Goal: Transaction & Acquisition: Purchase product/service

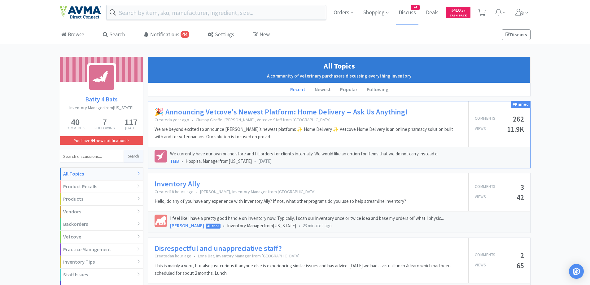
click at [337, 10] on span "Orders" at bounding box center [343, 12] width 25 height 25
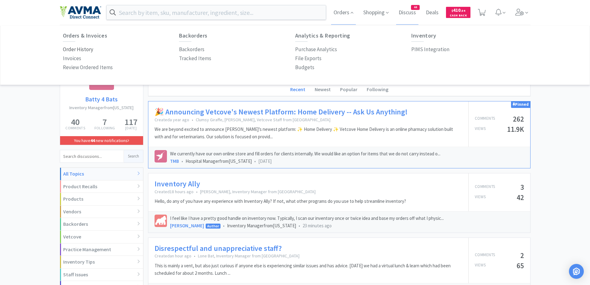
click at [74, 49] on p "Order History" at bounding box center [78, 49] width 30 height 8
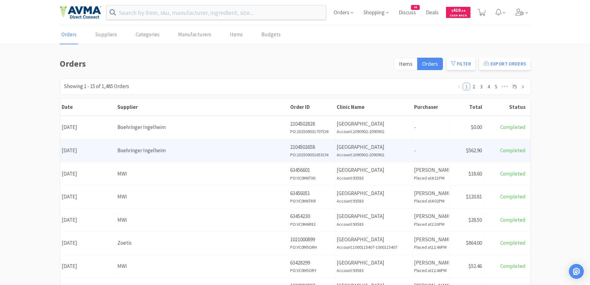
click at [313, 146] on p "2104502658" at bounding box center [311, 147] width 43 height 8
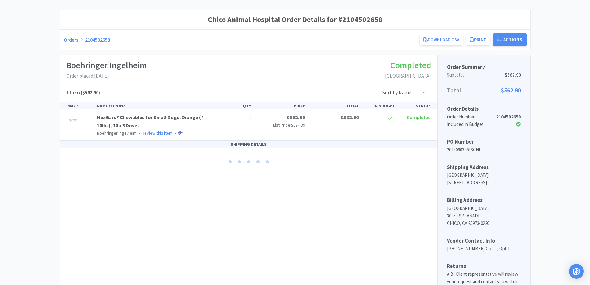
scroll to position [62, 0]
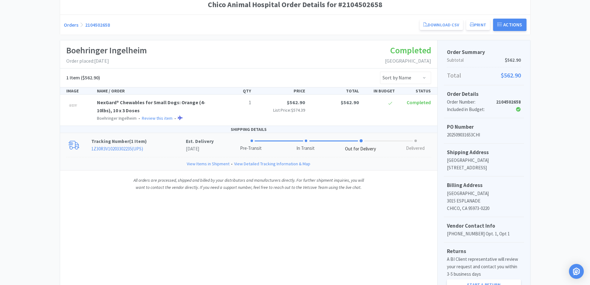
click at [156, 145] on p "1Z30R3V10203302235 ( UPS )" at bounding box center [138, 148] width 94 height 7
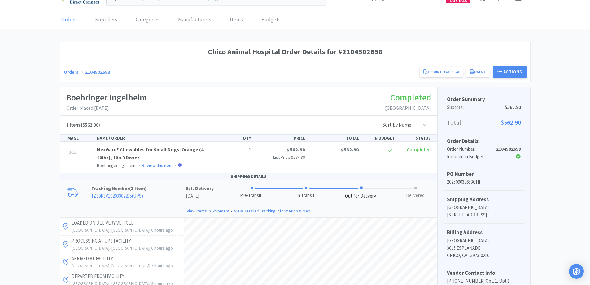
scroll to position [0, 0]
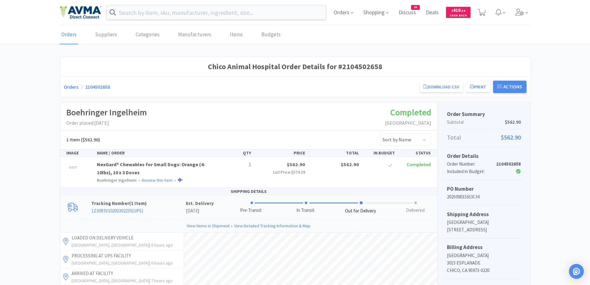
click at [174, 100] on div "Chico Animal Hospital Order Details for #2104502658 Orders 2104502658 Download …" at bounding box center [295, 277] width 471 height 441
click at [74, 88] on link "Orders" at bounding box center [71, 87] width 15 height 6
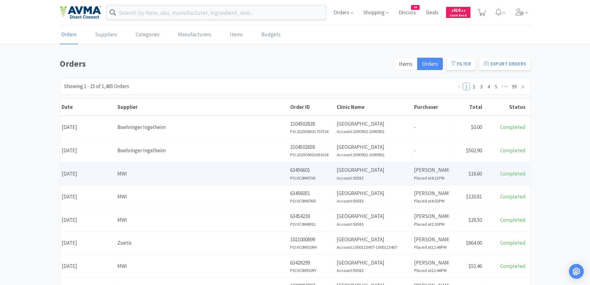
click at [282, 177] on div "MWI" at bounding box center [201, 173] width 169 height 8
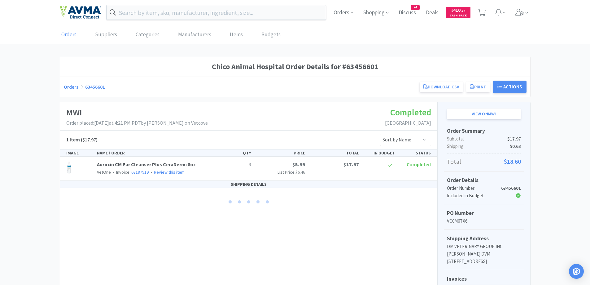
scroll to position [62, 0]
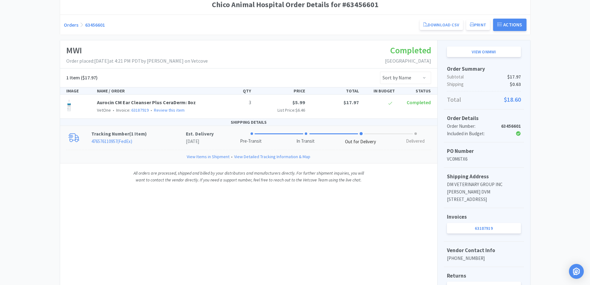
click at [176, 131] on p "Tracking Number ( 1 Item )" at bounding box center [138, 133] width 94 height 7
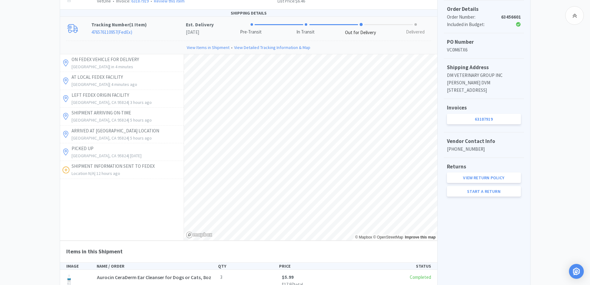
scroll to position [186, 0]
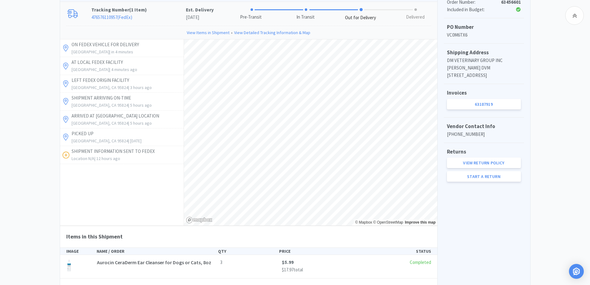
click at [564, 98] on div "Chico Animal Hospital Order Details for #63456601 Orders 63456601 Download CSV …" at bounding box center [295, 88] width 590 height 434
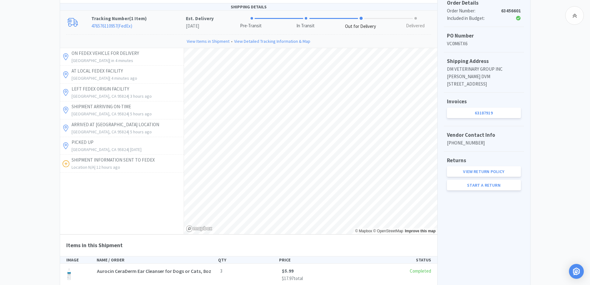
scroll to position [162, 0]
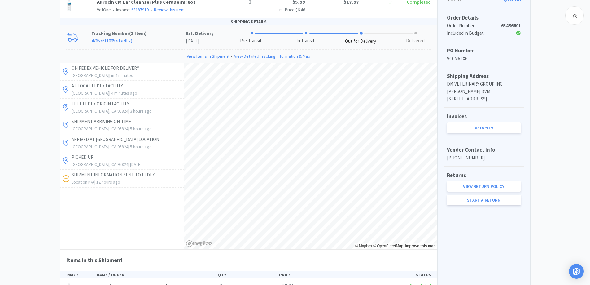
click at [51, 228] on div "Chico Animal Hospital Order Details for #63456601 Orders 63456601 Download CSV …" at bounding box center [295, 111] width 590 height 434
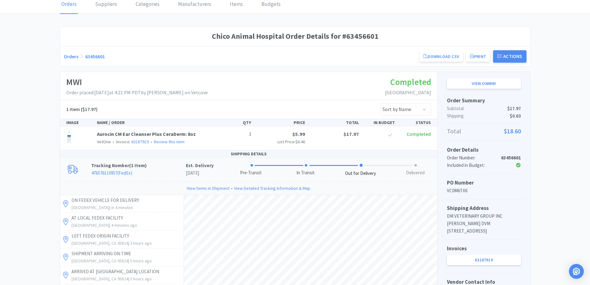
scroll to position [0, 0]
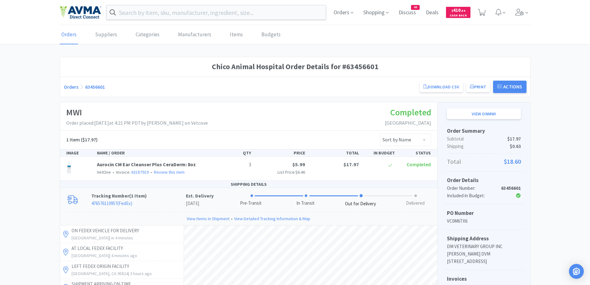
click at [338, 40] on div "Orders Suppliers Categories Manufacturers Items Budgets" at bounding box center [295, 34] width 471 height 19
click at [145, 11] on input "text" at bounding box center [217, 12] width 220 height 14
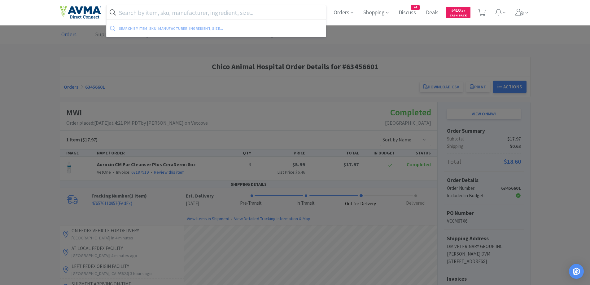
click at [190, 49] on div at bounding box center [295, 142] width 590 height 285
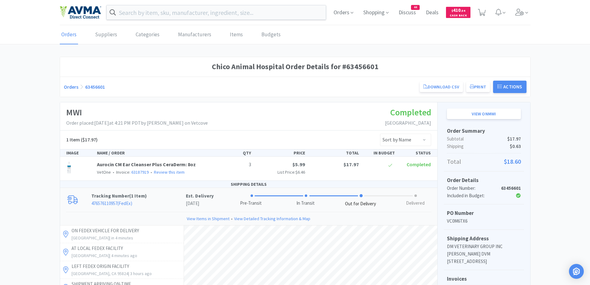
click at [180, 4] on div "Orders Shopping Discuss Discuss 44 Deals Deals $ 410 . 54 Cash Back" at bounding box center [295, 12] width 471 height 25
click at [176, 10] on input "text" at bounding box center [217, 12] width 220 height 14
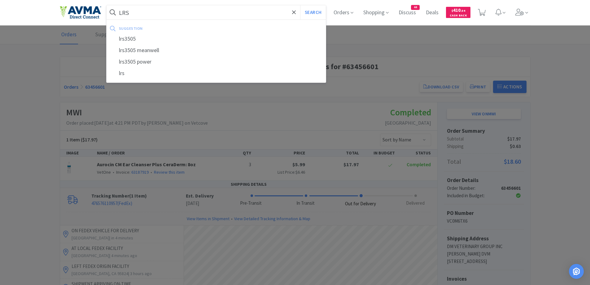
click at [300, 5] on button "Search" at bounding box center [313, 12] width 26 height 14
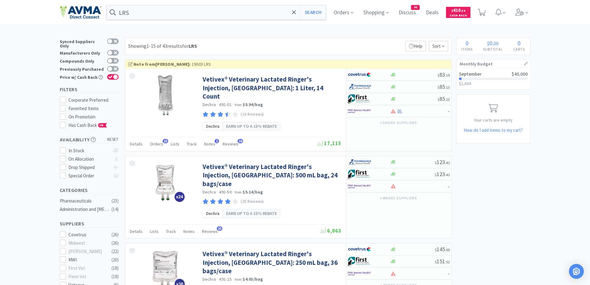
drag, startPoint x: 216, startPoint y: 46, endPoint x: 261, endPoint y: 36, distance: 46.5
click at [216, 46] on div "Showing 1-15 of 43 results for LRS Filters Help Sort" at bounding box center [288, 45] width 327 height 17
click at [349, 14] on span "Orders" at bounding box center [343, 12] width 25 height 25
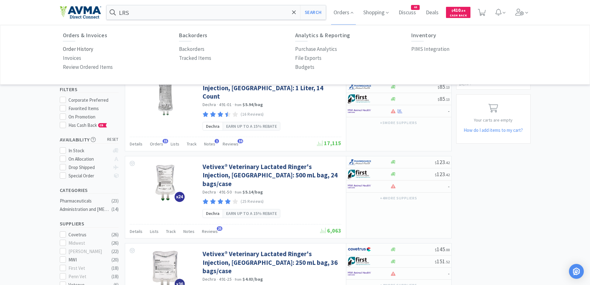
drag, startPoint x: 89, startPoint y: 48, endPoint x: 258, endPoint y: 59, distance: 169.5
click at [89, 48] on p "Order History" at bounding box center [78, 49] width 30 height 8
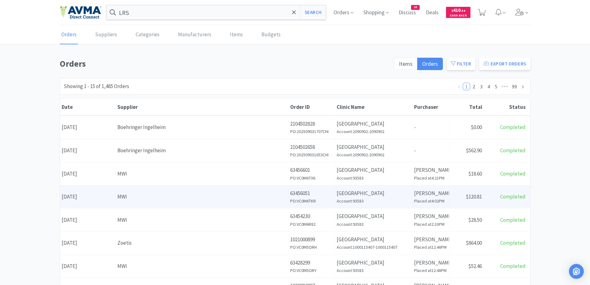
click at [199, 190] on div "Supplier MWI" at bounding box center [202, 197] width 173 height 16
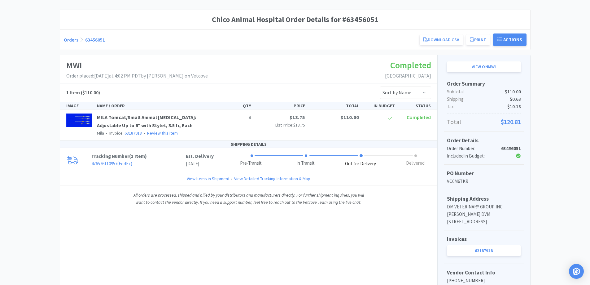
scroll to position [62, 0]
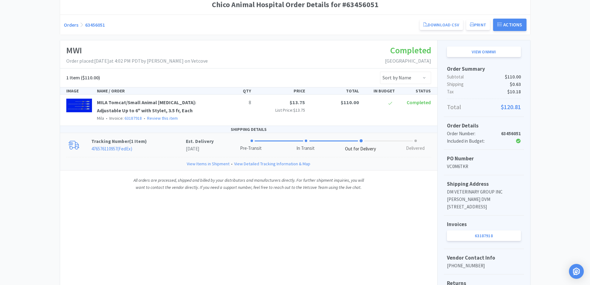
click at [163, 145] on p "476576110957 ( FedEx )" at bounding box center [138, 148] width 94 height 7
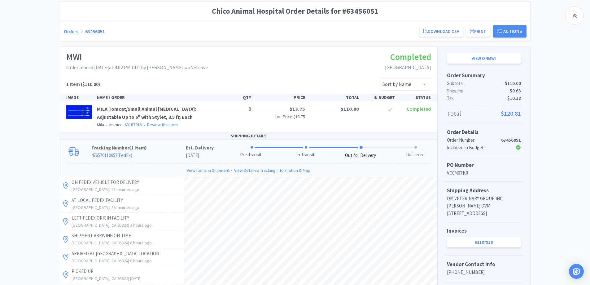
scroll to position [0, 0]
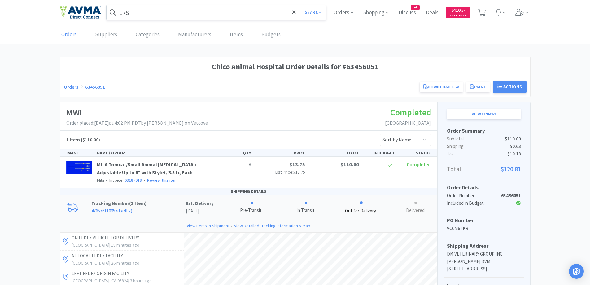
click at [203, 11] on input "LRS" at bounding box center [217, 12] width 220 height 14
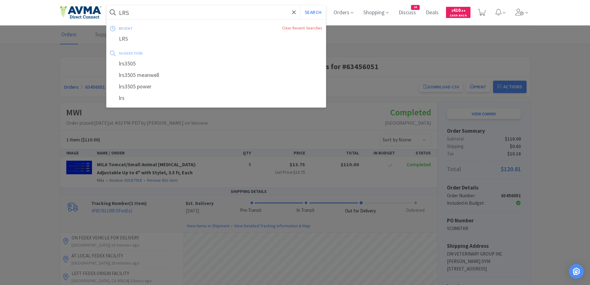
paste input "Apoquel 5.4mg"
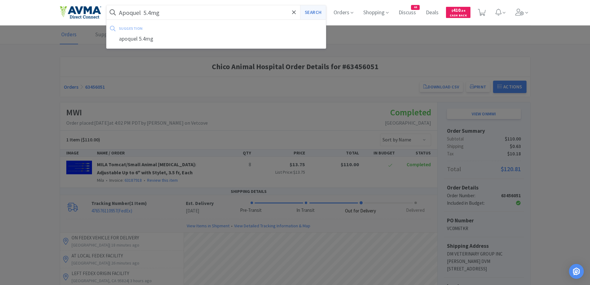
type input "Apoquel 5.4mg"
click at [314, 13] on button "Search" at bounding box center [313, 12] width 26 height 14
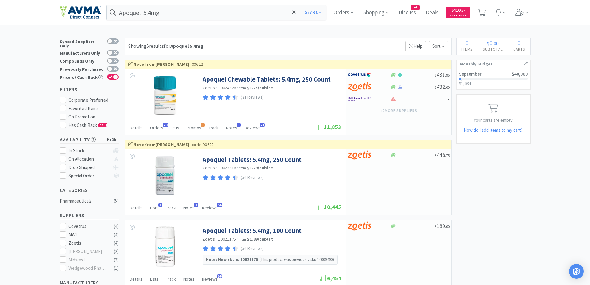
click at [328, 32] on div "Apoquel 5.4mg Search Orders Shopping Discuss Discuss 44 Deals Deals $ 410 . 54 …" at bounding box center [295, 224] width 590 height 449
click at [533, 226] on div "× Filter Results Synced Suppliers Only Manufacturers Only Compounds Only Previo…" at bounding box center [295, 243] width 590 height 412
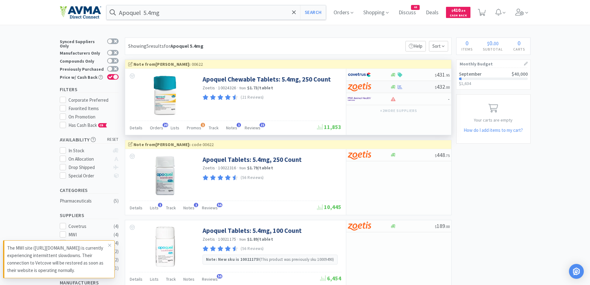
click at [387, 86] on div at bounding box center [369, 86] width 42 height 11
select select "1"
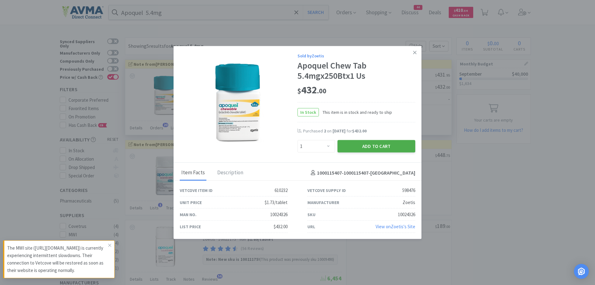
click at [368, 146] on button "Add to Cart" at bounding box center [376, 146] width 78 height 12
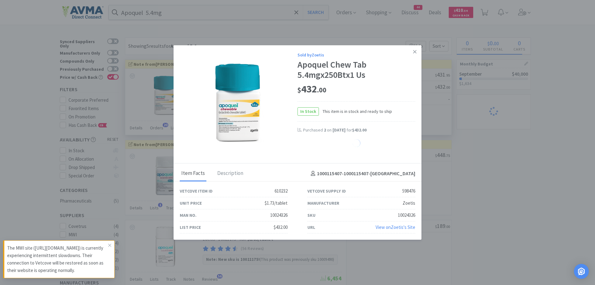
select select "1"
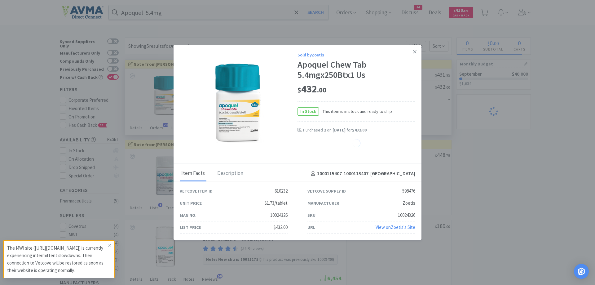
select select "1"
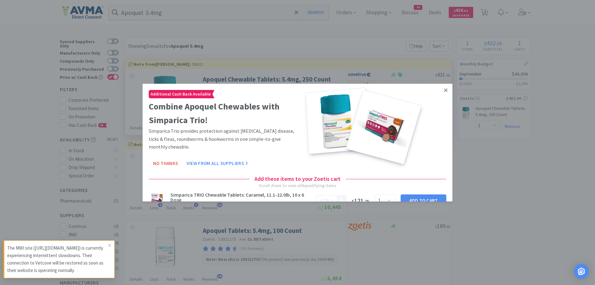
click at [443, 88] on link at bounding box center [445, 89] width 11 height 13
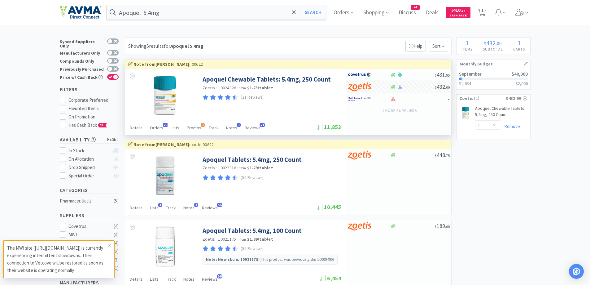
click at [251, 47] on div "Showing 5 results for Apoquel 5.4mg Filters Help Sort" at bounding box center [288, 45] width 327 height 17
click at [225, 21] on div "Apoquel 5.4mg Search Orders Shopping Discuss Discuss 44 Deals Deals $ 410 . 54 …" at bounding box center [295, 12] width 471 height 25
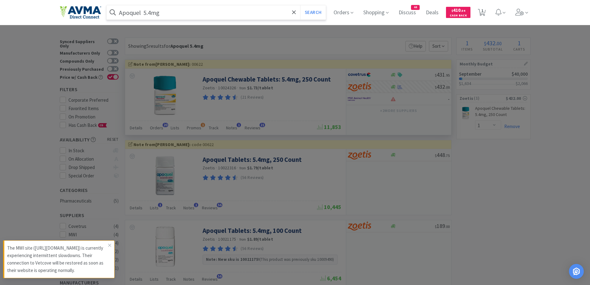
click at [233, 11] on input "Apoquel 5.4mg" at bounding box center [217, 12] width 220 height 14
paste input "Cytopoint 40"
type input "Cytopoint 40mg"
click at [300, 5] on button "Search" at bounding box center [313, 12] width 26 height 14
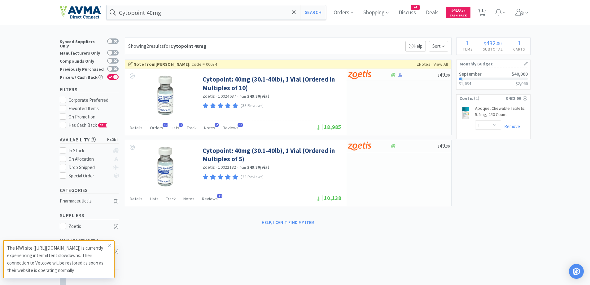
click at [315, 47] on div "Showing 2 results for Cytopoint 40mg Filters Help Sort" at bounding box center [288, 45] width 327 height 17
drag, startPoint x: 393, startPoint y: 75, endPoint x: 393, endPoint y: 65, distance: 9.9
click at [393, 74] on icon at bounding box center [393, 75] width 5 height 4
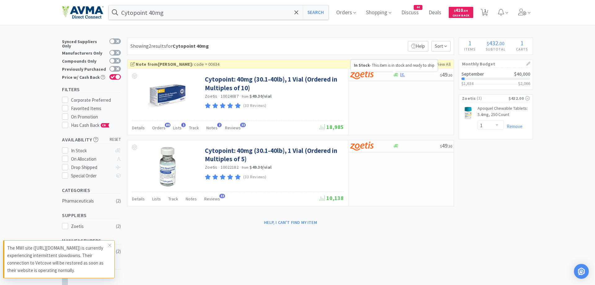
select select "10"
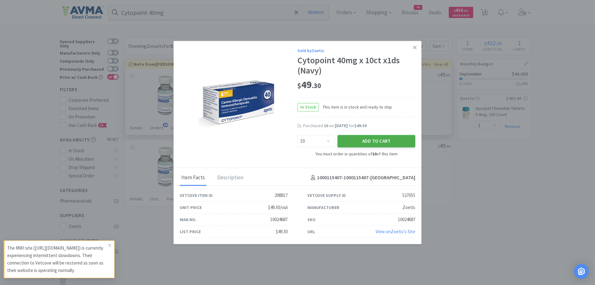
click at [365, 141] on button "Add to Cart" at bounding box center [376, 141] width 78 height 12
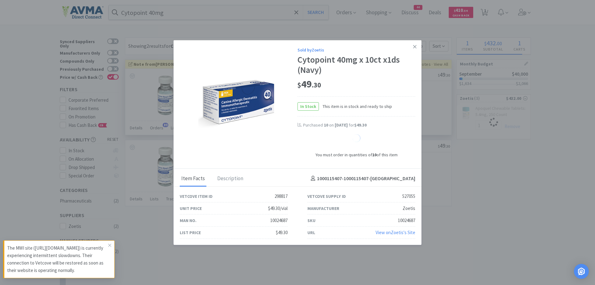
select select "10"
select select "5"
select select "10"
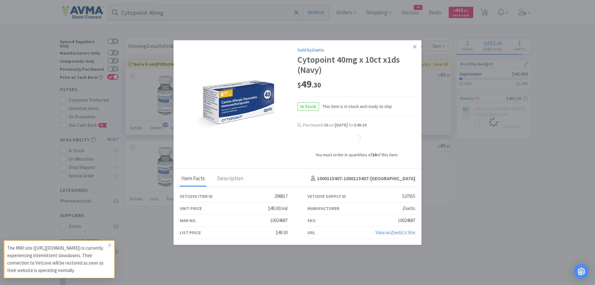
select select "10"
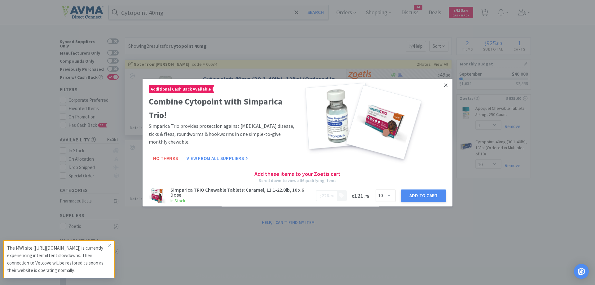
click at [444, 87] on icon at bounding box center [445, 85] width 3 height 6
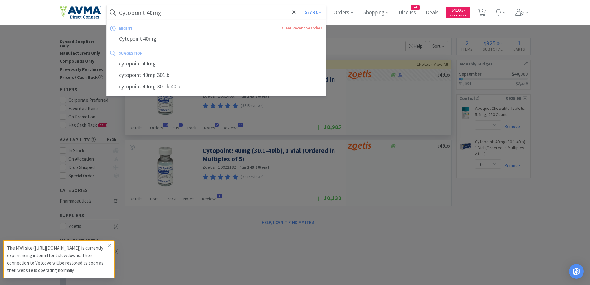
click at [179, 15] on input "Cytopoint 40mg" at bounding box center [217, 12] width 220 height 14
paste input "Apoquel 16"
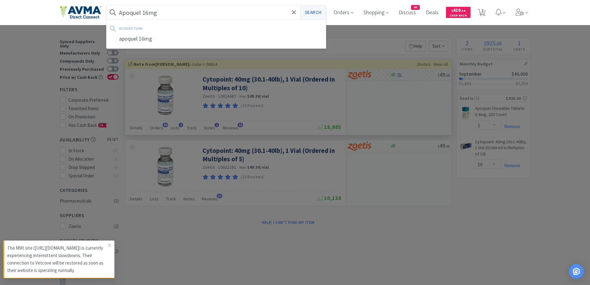
type input "Apoquel 16mg"
click at [314, 15] on button "Search" at bounding box center [313, 12] width 26 height 14
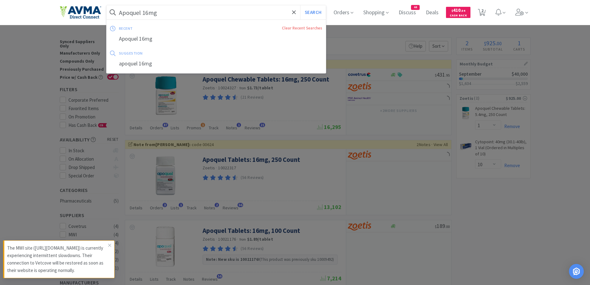
click at [278, 18] on input "Apoquel 16mg" at bounding box center [217, 12] width 220 height 14
click at [371, 46] on div at bounding box center [295, 142] width 590 height 285
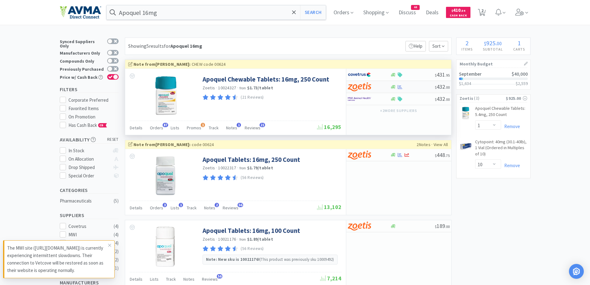
click at [376, 84] on div at bounding box center [365, 86] width 34 height 11
select select "1"
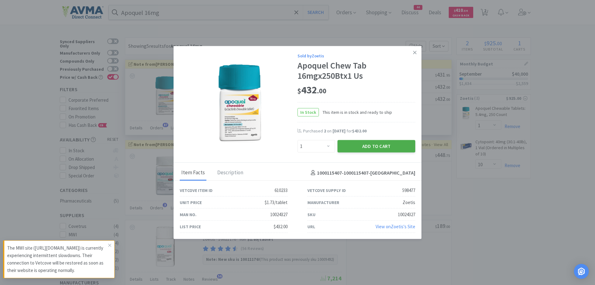
click at [351, 145] on button "Add to Cart" at bounding box center [376, 146] width 78 height 12
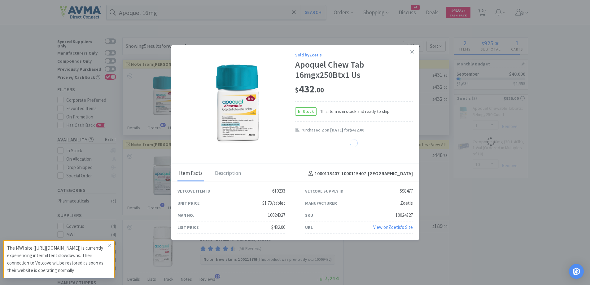
select select "1"
select select "10"
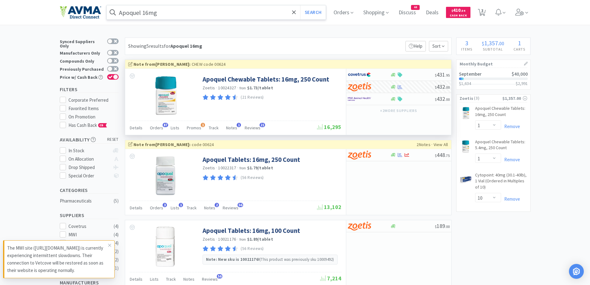
click at [208, 8] on input "Apoquel 16mg" at bounding box center [217, 12] width 220 height 14
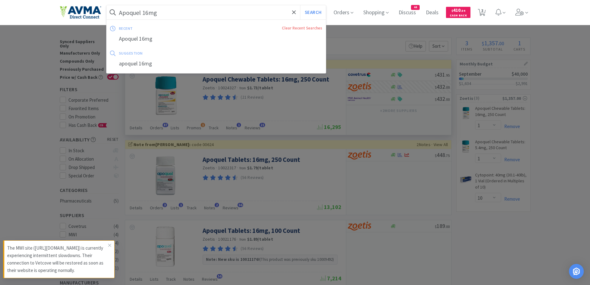
paste input "moxicillin"
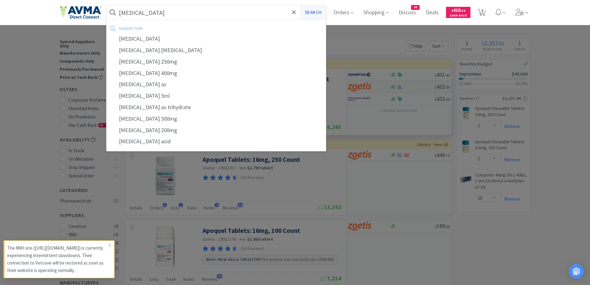
type input "[MEDICAL_DATA]"
click at [310, 11] on button "Search" at bounding box center [313, 12] width 26 height 14
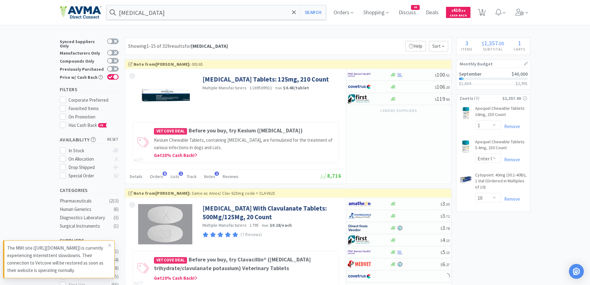
click at [333, 43] on div "Showing 1-15 of 319 results for [MEDICAL_DATA] Filters Help Sort" at bounding box center [288, 45] width 327 height 17
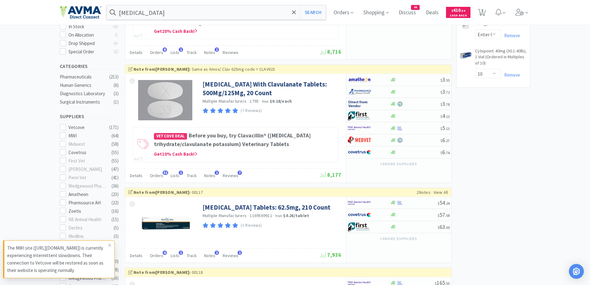
click at [386, 133] on div at bounding box center [369, 128] width 42 height 11
select select "1"
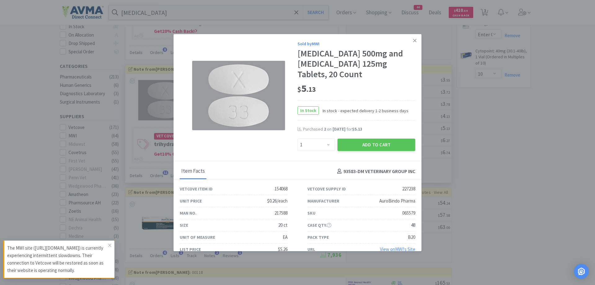
click at [381, 109] on span "In stock - expected delivery 1-2 business days" at bounding box center [364, 110] width 90 height 7
click at [367, 146] on button "Add to Cart" at bounding box center [376, 144] width 78 height 12
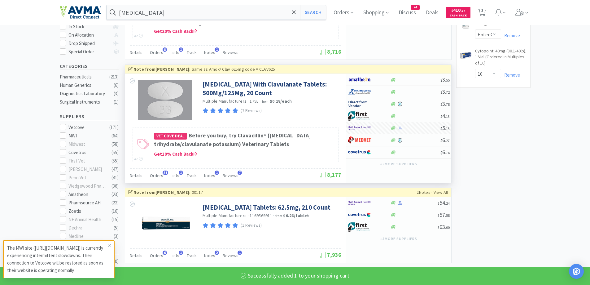
select select "1"
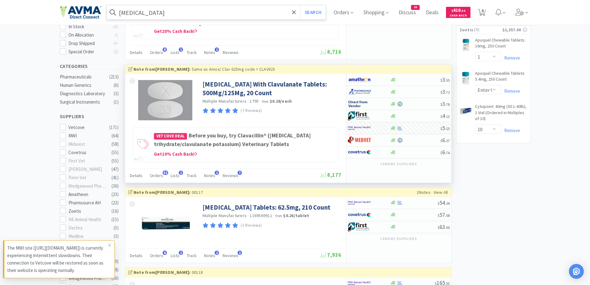
click at [187, 20] on div "[MEDICAL_DATA] Search" at bounding box center [216, 12] width 220 height 15
click at [190, 15] on input "[MEDICAL_DATA]" at bounding box center [217, 12] width 220 height 14
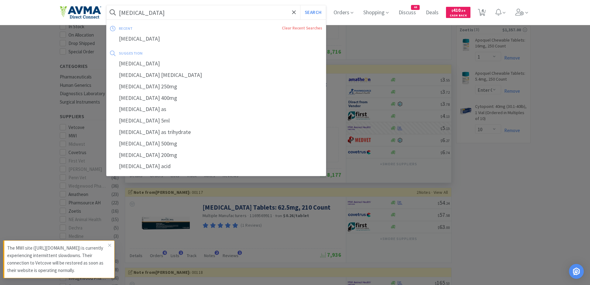
paste input "[MEDICAL_DATA] 500mg"
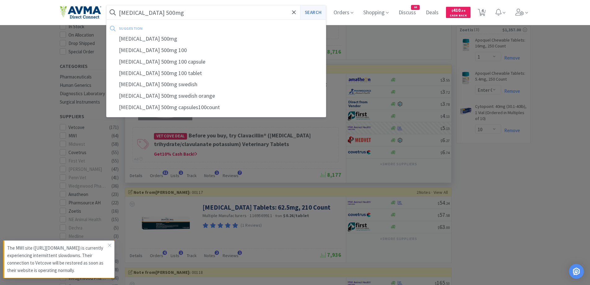
type input "[MEDICAL_DATA] 500mg"
click at [321, 10] on button "Search" at bounding box center [313, 12] width 26 height 14
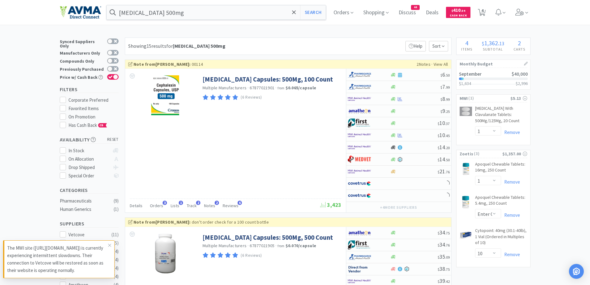
click at [313, 39] on div "Showing 15 results for [MEDICAL_DATA] 500mg Filters Help Sort" at bounding box center [288, 45] width 327 height 17
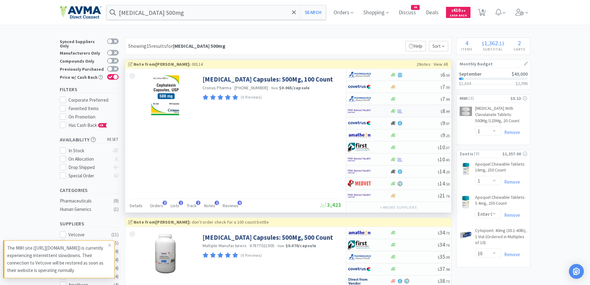
click at [387, 111] on div at bounding box center [369, 111] width 42 height 11
select select "1"
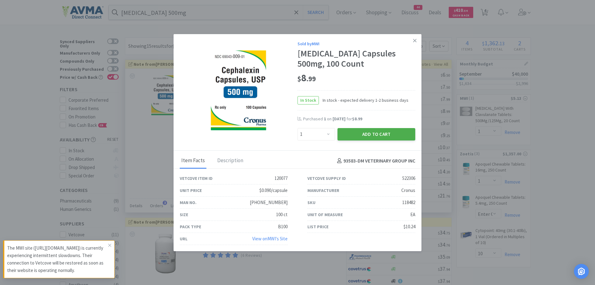
click at [373, 131] on button "Add to Cart" at bounding box center [376, 134] width 78 height 12
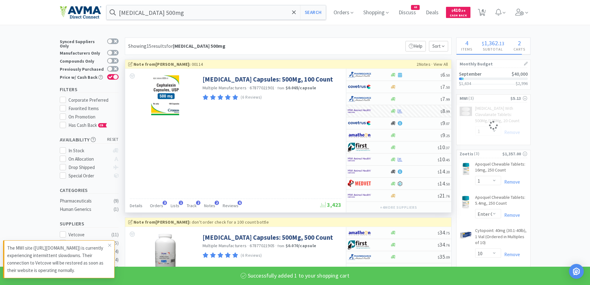
select select "1"
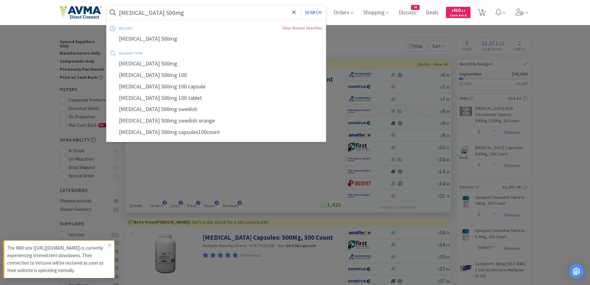
click at [231, 11] on input "[MEDICAL_DATA] 500mg" at bounding box center [217, 12] width 220 height 14
paste input "Simplera"
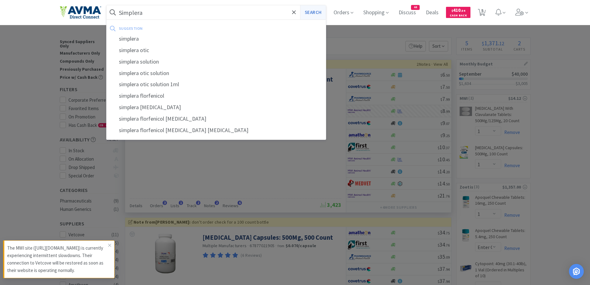
type input "Simplera"
click at [321, 16] on button "Search" at bounding box center [313, 12] width 26 height 14
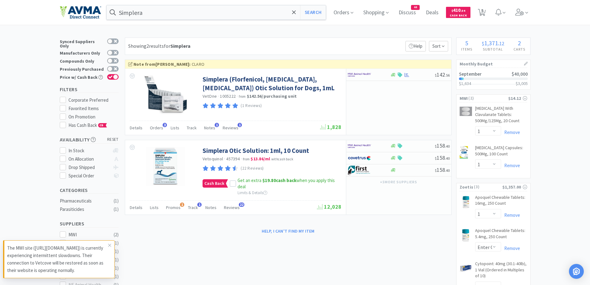
click at [358, 41] on div "Showing 2 results for Simplera Filters Help Sort" at bounding box center [288, 45] width 327 height 17
click at [384, 74] on div at bounding box center [369, 74] width 42 height 11
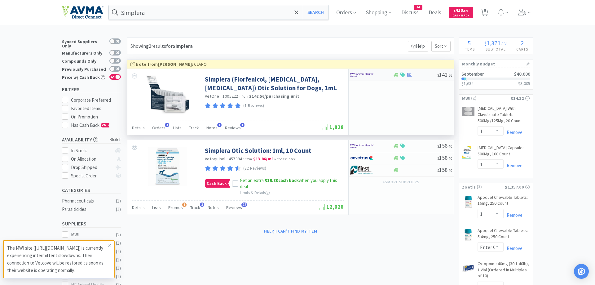
select select "1"
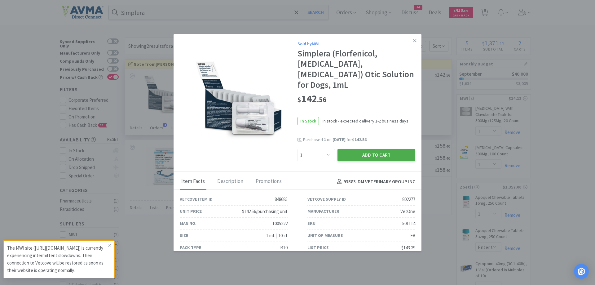
click at [389, 153] on button "Add to Cart" at bounding box center [376, 155] width 78 height 12
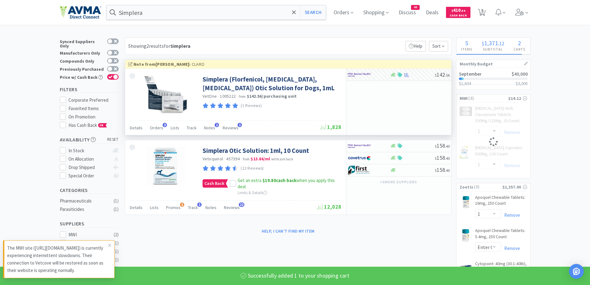
select select "1"
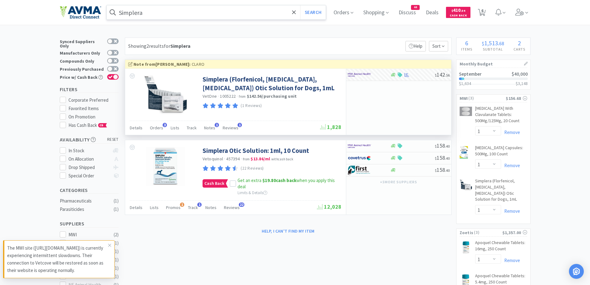
click at [186, 18] on input "Simplera" at bounding box center [217, 12] width 220 height 14
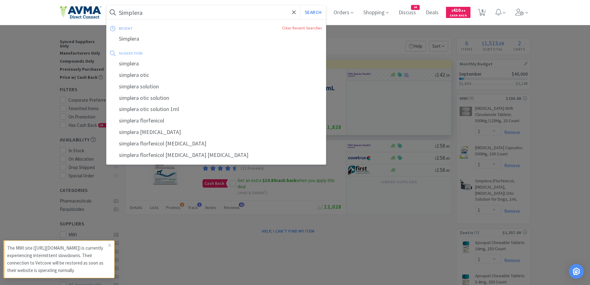
paste input "[MEDICAL_DATA]"
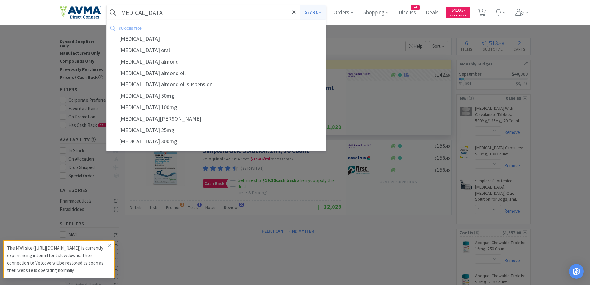
type input "[MEDICAL_DATA]"
click at [321, 17] on button "Search" at bounding box center [313, 12] width 26 height 14
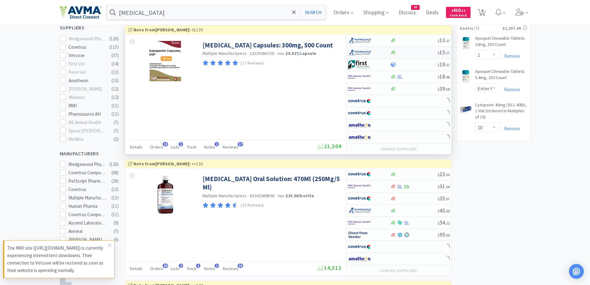
scroll to position [248, 0]
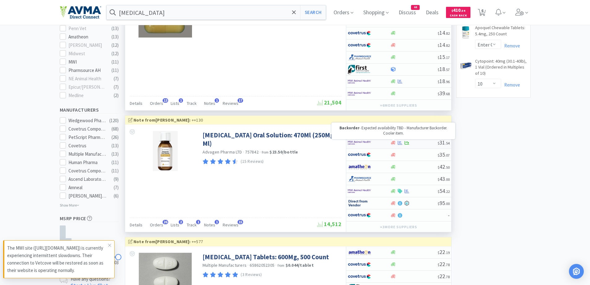
click at [391, 143] on icon at bounding box center [393, 143] width 5 height 4
select select "1"
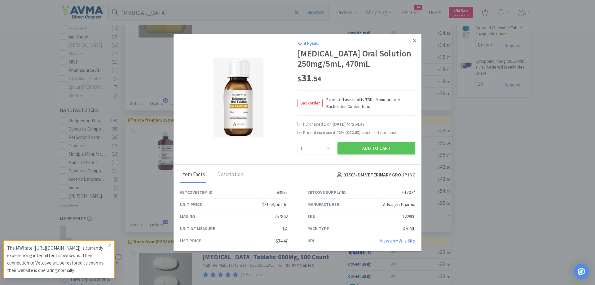
click at [412, 39] on link at bounding box center [414, 40] width 11 height 13
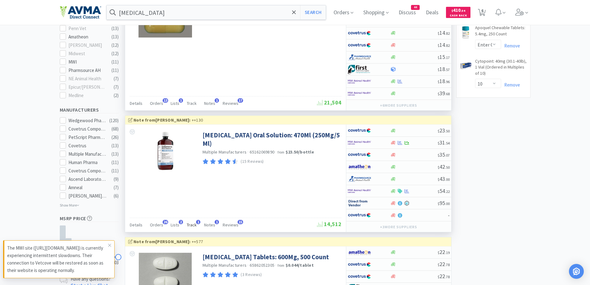
click at [192, 225] on span "Track" at bounding box center [192, 225] width 10 height 6
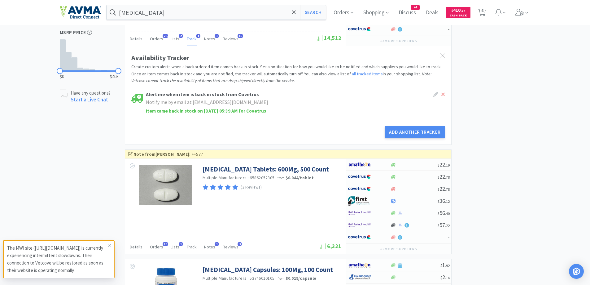
scroll to position [372, 0]
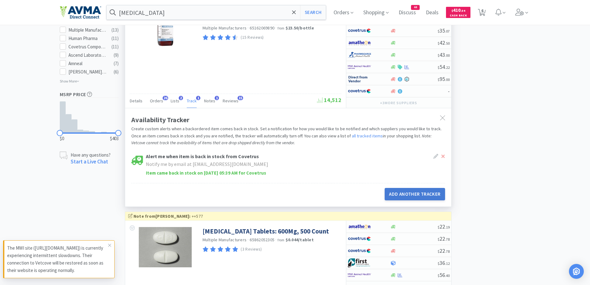
click at [430, 192] on button "Add Another Tracker" at bounding box center [415, 194] width 60 height 12
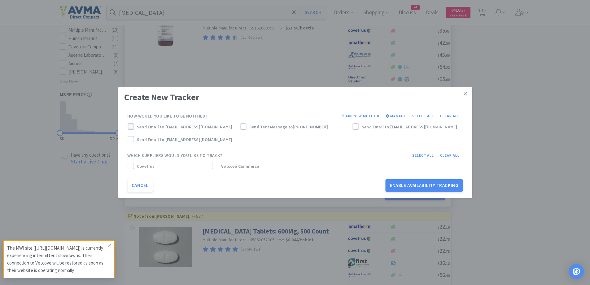
click at [130, 126] on icon at bounding box center [131, 126] width 4 height 4
click at [146, 184] on button "Cancel" at bounding box center [139, 185] width 25 height 12
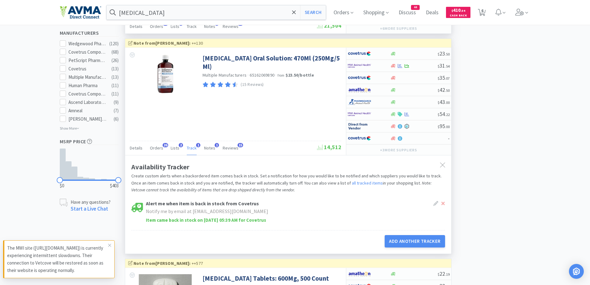
scroll to position [310, 0]
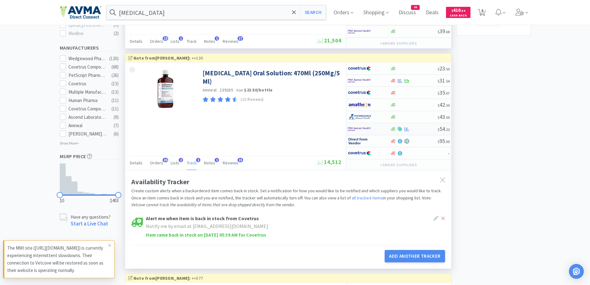
click at [369, 129] on img at bounding box center [359, 128] width 23 height 9
select select "1"
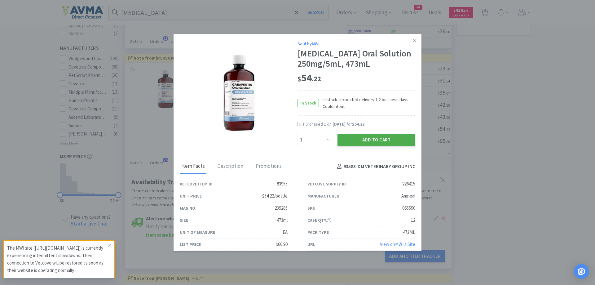
click at [366, 139] on button "Add to Cart" at bounding box center [376, 139] width 78 height 12
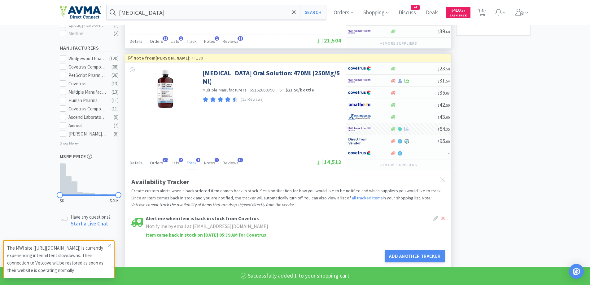
select select "1"
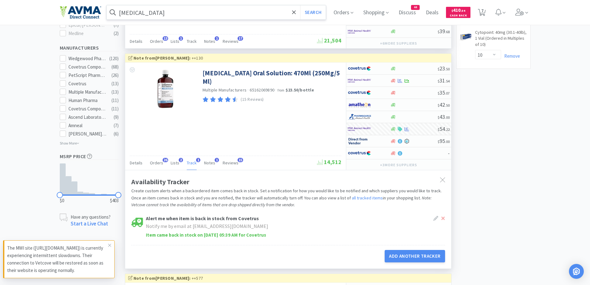
click at [193, 15] on input "[MEDICAL_DATA]" at bounding box center [217, 12] width 220 height 14
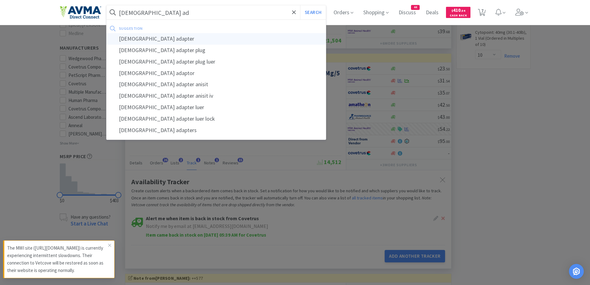
click at [162, 38] on div "[DEMOGRAPHIC_DATA] adapter" at bounding box center [217, 38] width 220 height 11
type input "[DEMOGRAPHIC_DATA] adapter"
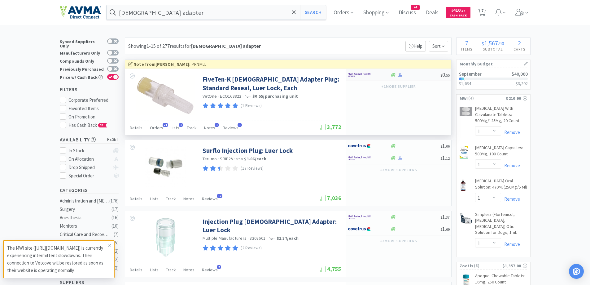
click at [374, 72] on div at bounding box center [365, 74] width 34 height 11
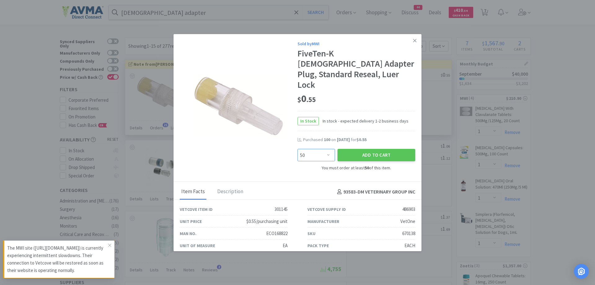
click at [332, 149] on select "Enter Quantity 50 100 150 200 250 300 350 400 450 500 550 600 650 700 750 800 8…" at bounding box center [315, 155] width 37 height 12
click at [297, 149] on select "Enter Quantity 50 100 150 200 250 300 350 400 450 500 550 600 650 700 750 800 8…" at bounding box center [315, 155] width 37 height 12
click at [334, 149] on select "Enter Quantity 50 100 150 200 250 300 350 400 450 500 550 600 650 700 750 800 8…" at bounding box center [315, 155] width 37 height 12
select select "50"
click at [297, 149] on select "Enter Quantity 50 100 150 200 250 300 350 400 450 500 550 600 650 700 750 800 8…" at bounding box center [315, 155] width 37 height 12
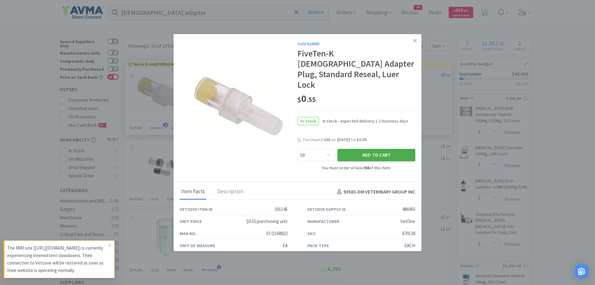
click at [391, 149] on button "Add to Cart" at bounding box center [376, 155] width 78 height 12
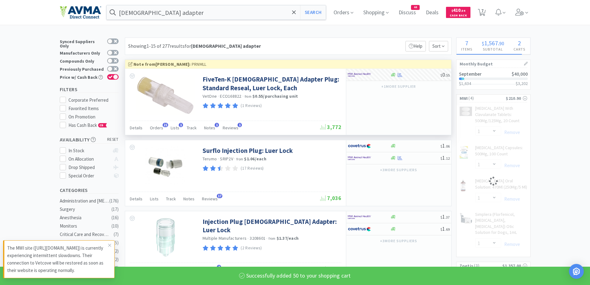
select select "50"
select select "1"
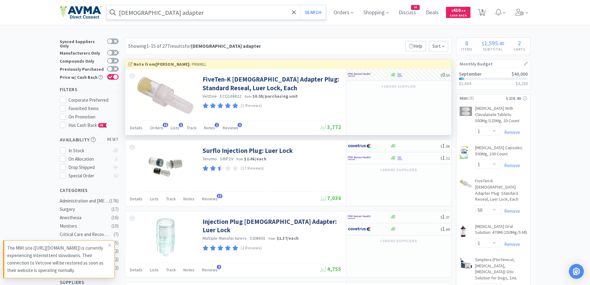
click at [214, 10] on input "[DEMOGRAPHIC_DATA] adapter" at bounding box center [217, 12] width 220 height 14
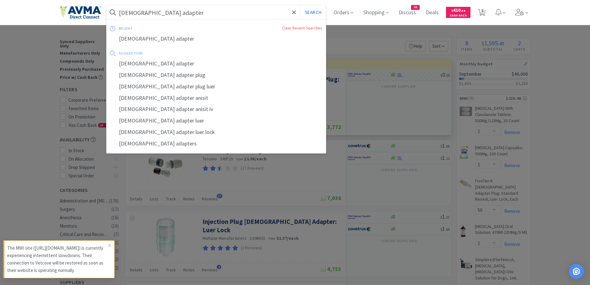
paste input "[MEDICAL_DATA]"
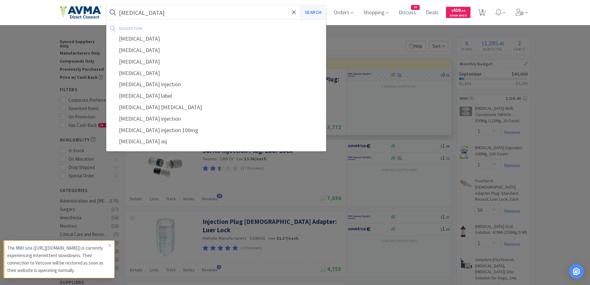
type input "[MEDICAL_DATA]"
click at [311, 11] on button "Search" at bounding box center [313, 12] width 26 height 14
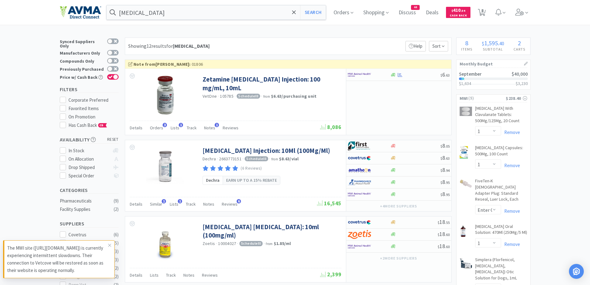
click at [347, 48] on div "Showing 12 results for [MEDICAL_DATA] Filters Help Sort" at bounding box center [288, 45] width 327 height 17
click at [382, 73] on div at bounding box center [369, 74] width 42 height 11
select select "1"
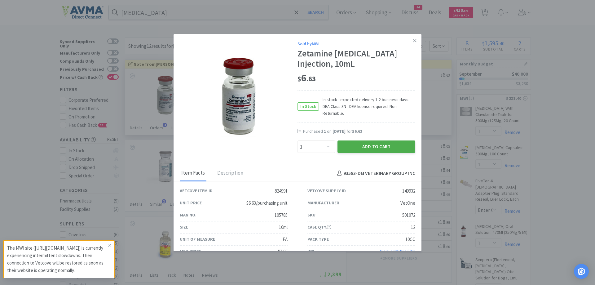
click at [357, 140] on button "Add to Cart" at bounding box center [376, 146] width 78 height 12
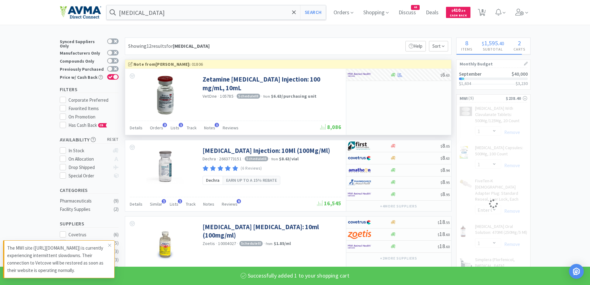
select select "1"
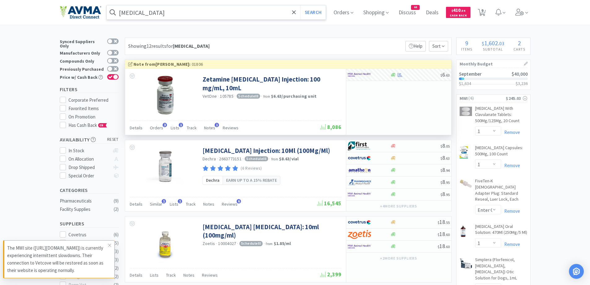
click at [169, 15] on input "[MEDICAL_DATA]" at bounding box center [217, 12] width 220 height 14
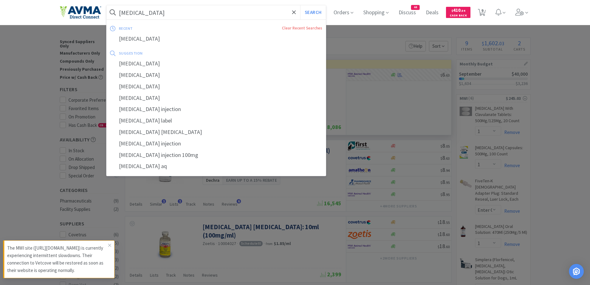
paste input "LRS"
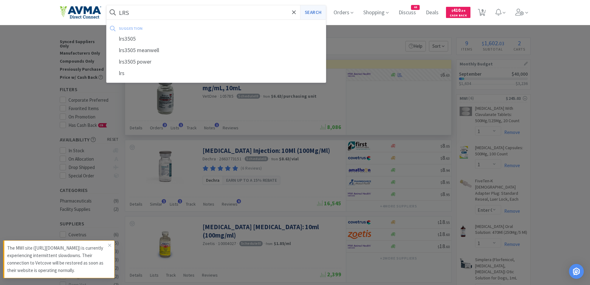
type input "LRS"
click at [317, 16] on button "Search" at bounding box center [313, 12] width 26 height 14
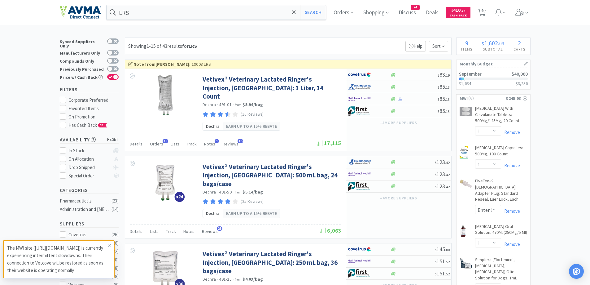
click at [331, 41] on div "Showing 1-15 of 43 results for LRS Filters Help Sort" at bounding box center [288, 45] width 327 height 17
click at [387, 99] on div at bounding box center [369, 99] width 42 height 11
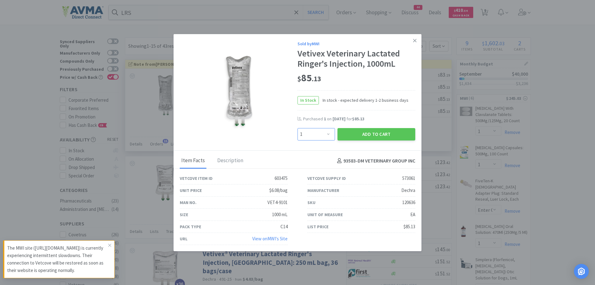
click at [326, 133] on select "Enter Quantity 1 2 3 4 5 6 7 8 9 10 11 12 13 14 15 16 17 18 19 20 Enter Quantity" at bounding box center [315, 134] width 37 height 12
select select "2"
click at [297, 128] on select "Enter Quantity 1 2 3 4 5 6 7 8 9 10 11 12 13 14 15 16 17 18 19 20 Enter Quantity" at bounding box center [315, 134] width 37 height 12
click at [389, 138] on button "Add to Cart" at bounding box center [376, 134] width 78 height 12
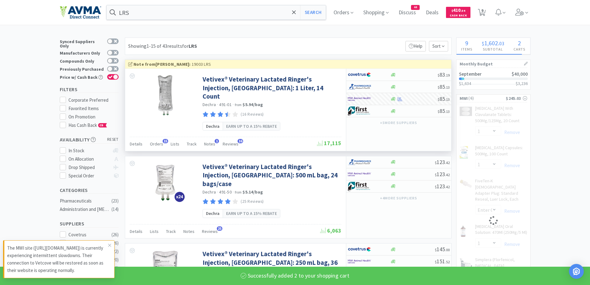
select select "2"
select select "1"
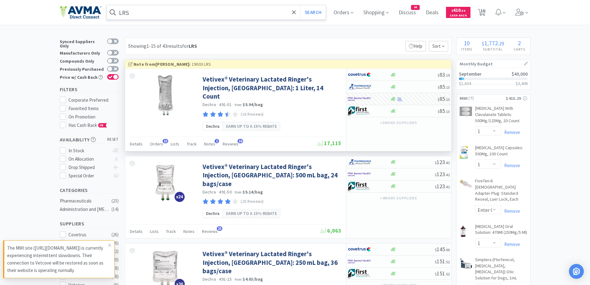
click at [154, 14] on input "LRS" at bounding box center [217, 12] width 220 height 14
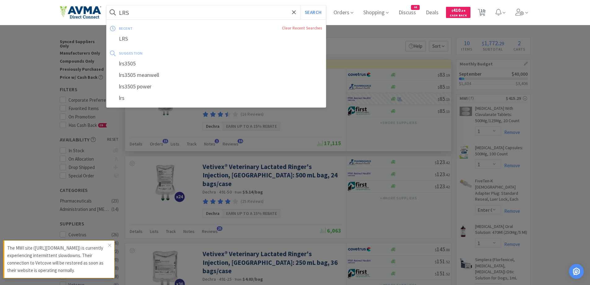
paste input "ubricating Jelly 4oz"
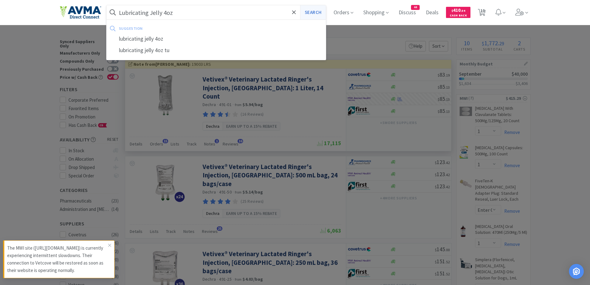
type input "Lubricating Jelly 4oz"
click at [317, 15] on button "Search" at bounding box center [313, 12] width 26 height 14
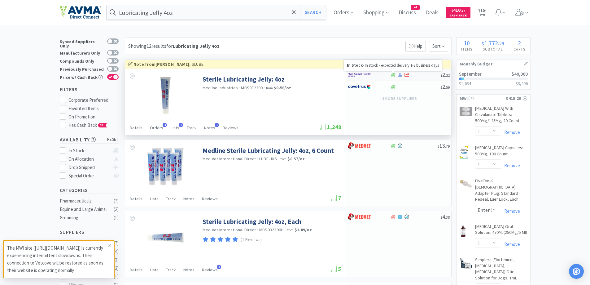
click at [391, 73] on icon at bounding box center [393, 74] width 5 height 5
select select "1"
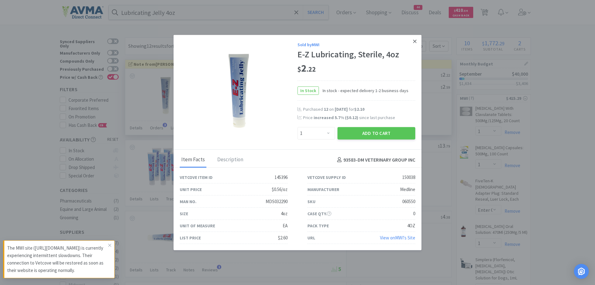
click at [414, 43] on icon at bounding box center [414, 41] width 3 height 6
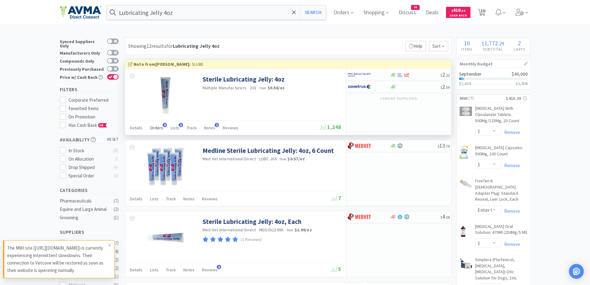
click at [157, 128] on span "Orders" at bounding box center [156, 128] width 13 height 6
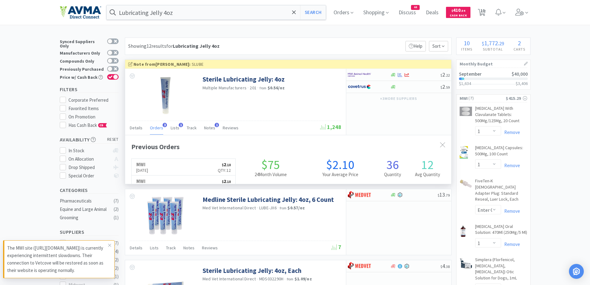
scroll to position [160, 326]
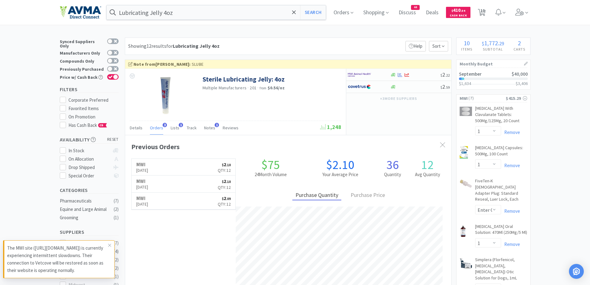
click at [359, 41] on div "Showing 12 results for Lubricating Jelly 4oz Filters Help Sort" at bounding box center [288, 45] width 327 height 17
click at [386, 75] on div at bounding box center [369, 74] width 42 height 11
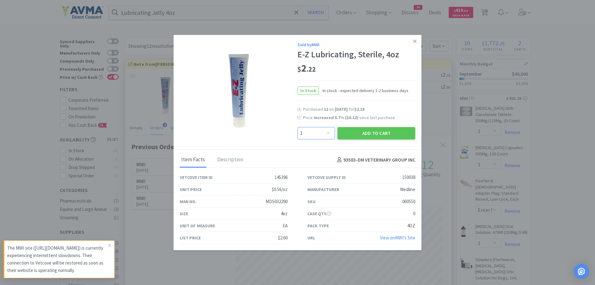
click at [327, 130] on select "Enter Quantity 1 2 3 4 5 6 7 8 9 10 11 12 13 14 15 16 17 18 19 20 Enter Quantity" at bounding box center [315, 133] width 37 height 12
select select "12"
click at [297, 127] on select "Enter Quantity 1 2 3 4 5 6 7 8 9 10 11 12 13 14 15 16 17 18 19 20 Enter Quantity" at bounding box center [315, 133] width 37 height 12
click at [384, 134] on button "Add to Cart" at bounding box center [376, 133] width 78 height 12
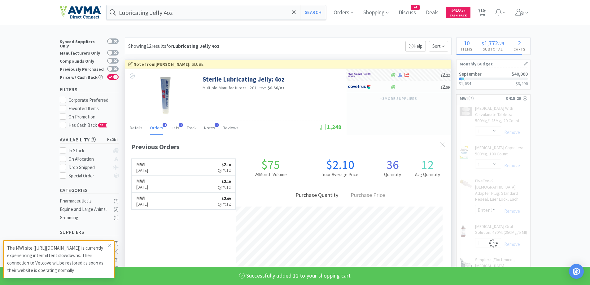
select select "12"
select select "2"
select select "1"
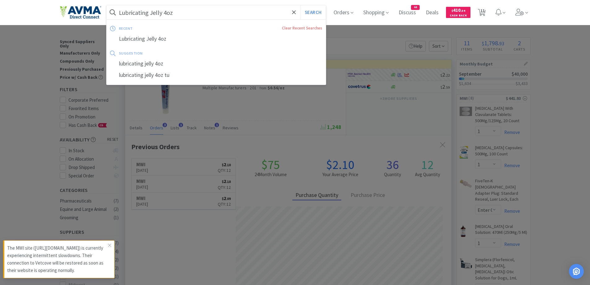
click at [195, 9] on input "Lubricating Jelly 4oz" at bounding box center [217, 12] width 220 height 14
paste input "[MEDICAL_DATA] 250mg"
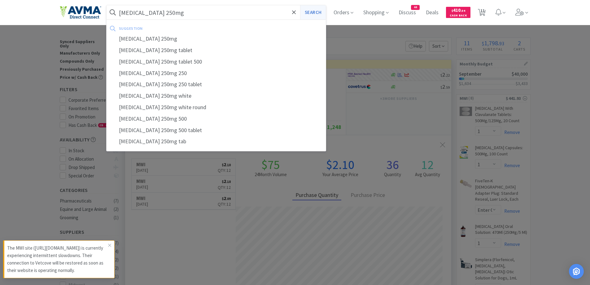
type input "[MEDICAL_DATA] 250mg"
click at [317, 18] on button "Search" at bounding box center [313, 12] width 26 height 14
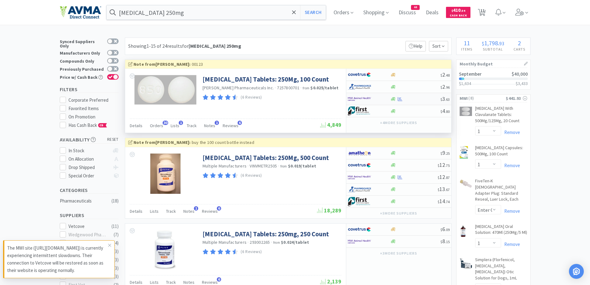
click at [390, 102] on div at bounding box center [369, 99] width 42 height 11
select select "1"
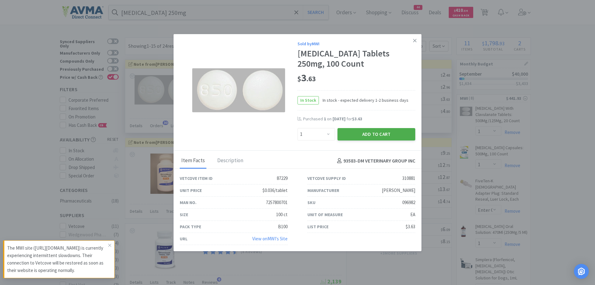
click at [363, 136] on button "Add to Cart" at bounding box center [376, 134] width 78 height 12
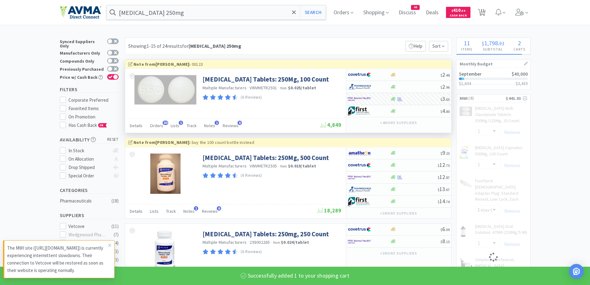
select select "1"
select select "12"
select select "2"
select select "1"
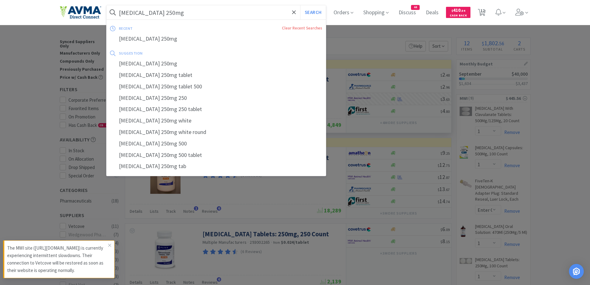
click at [188, 14] on input "[MEDICAL_DATA] 250mg" at bounding box center [217, 12] width 220 height 14
paste input "irtazapine"
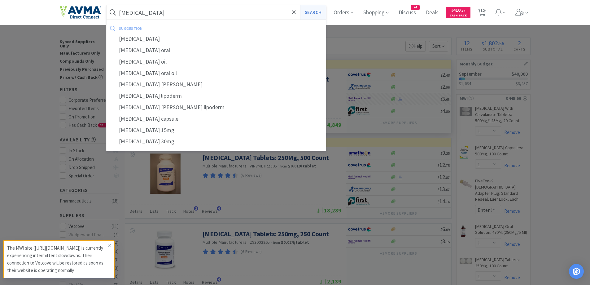
type input "[MEDICAL_DATA]"
click at [324, 13] on button "Search" at bounding box center [313, 12] width 26 height 14
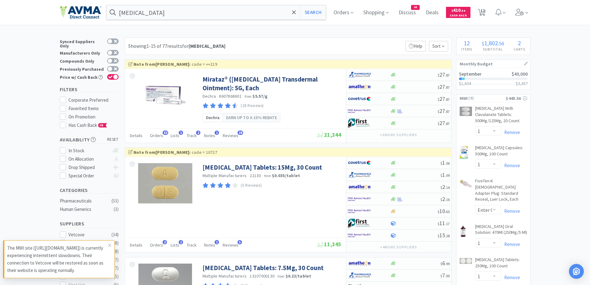
click at [317, 45] on div "Showing 1-15 of 77 results for [MEDICAL_DATA] Filters Help Sort" at bounding box center [288, 45] width 327 height 17
click at [379, 43] on div "Showing 1-15 of 77 results for [MEDICAL_DATA] Filters Help Sort" at bounding box center [288, 45] width 327 height 17
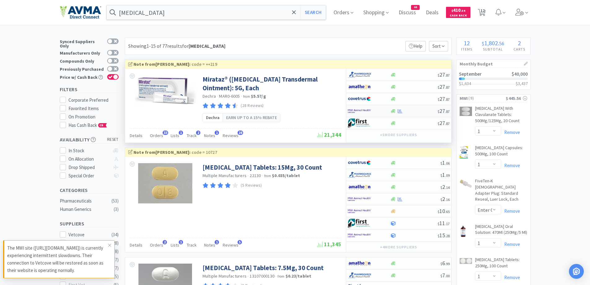
click at [386, 111] on div at bounding box center [369, 111] width 42 height 11
select select "1"
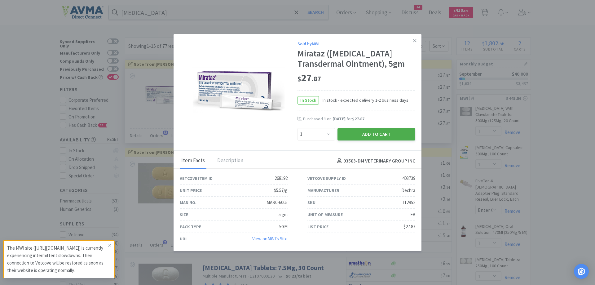
click at [368, 132] on button "Add to Cart" at bounding box center [376, 134] width 78 height 12
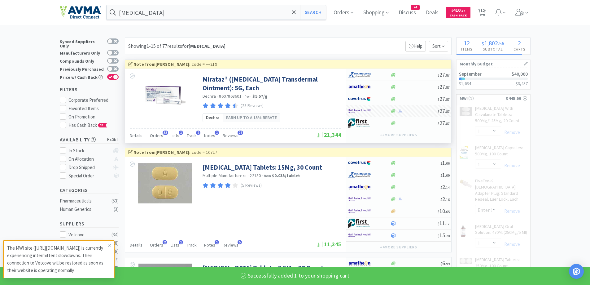
select select "1"
select select "12"
select select "2"
select select "1"
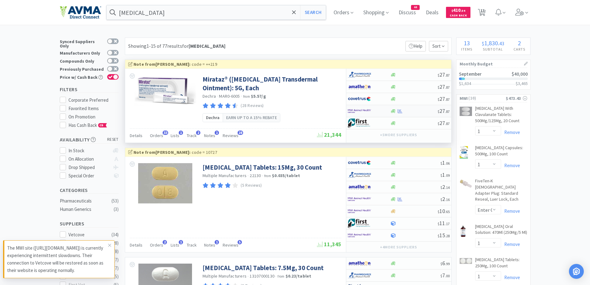
click at [381, 115] on div at bounding box center [365, 111] width 34 height 11
select select "1"
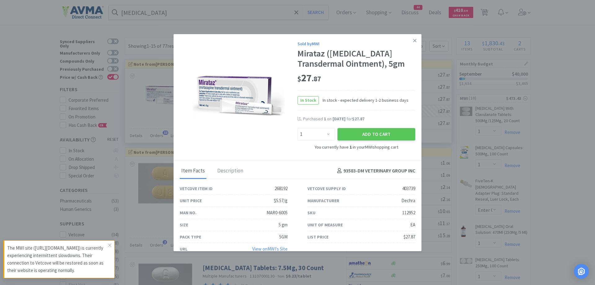
click at [416, 41] on div "Sold by MWI Mirataz ([MEDICAL_DATA] Transdermal Ointment), 5gm $ 27 . 87 In Sto…" at bounding box center [297, 97] width 248 height 127
click at [413, 42] on link at bounding box center [414, 40] width 11 height 13
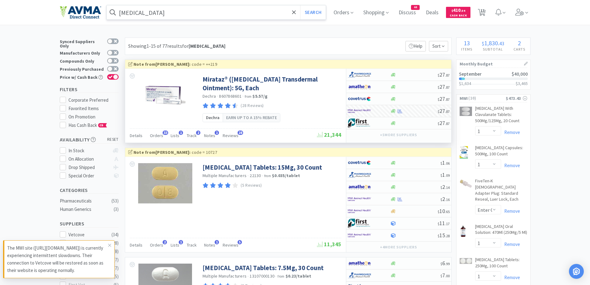
click at [225, 7] on input "[MEDICAL_DATA]" at bounding box center [217, 12] width 220 height 14
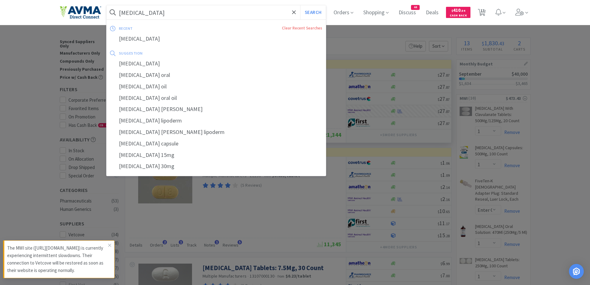
paste input "Propoflo 28 50ml"
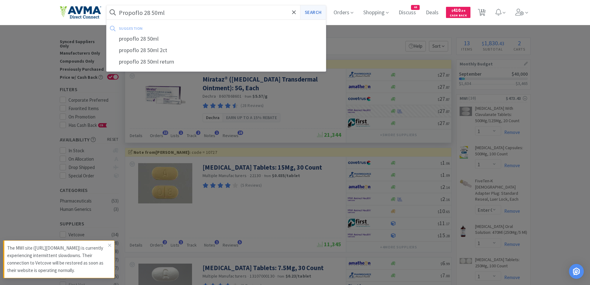
type input "Propoflo 28 50ml"
click at [321, 15] on button "Search" at bounding box center [313, 12] width 26 height 14
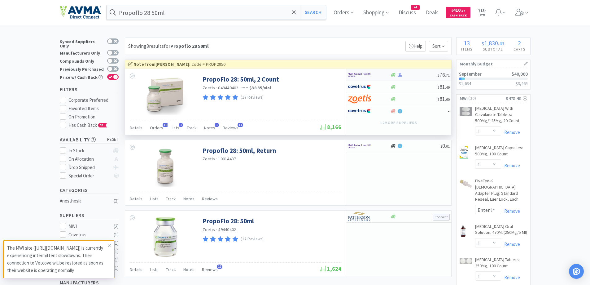
click at [390, 76] on div at bounding box center [369, 74] width 42 height 11
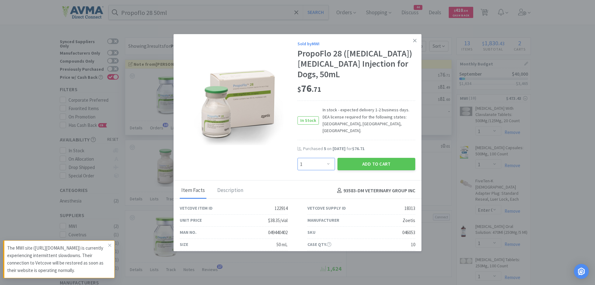
click at [326, 158] on select "Enter Quantity 1 2 3 4 5 6 7 8 9 10 11 12 13 14 15 16 17 18 19 20 Enter Quantity" at bounding box center [315, 164] width 37 height 12
select select "5"
click at [297, 158] on select "Enter Quantity 1 2 3 4 5 6 7 8 9 10 11 12 13 14 15 16 17 18 19 20 Enter Quantity" at bounding box center [315, 164] width 37 height 12
click at [375, 161] on button "Add to Cart" at bounding box center [376, 164] width 78 height 12
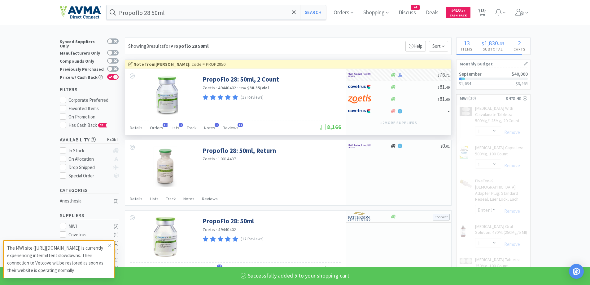
select select "5"
select select "1"
select select "12"
select select "2"
select select "1"
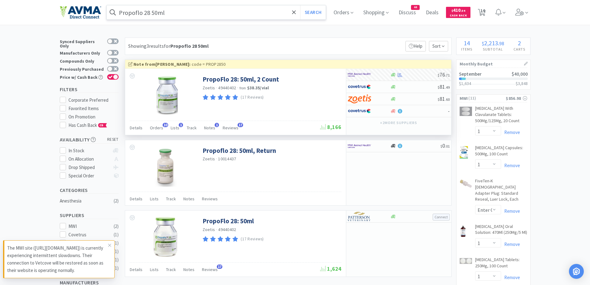
click at [195, 17] on input "Propoflo 28 50ml" at bounding box center [217, 12] width 220 height 14
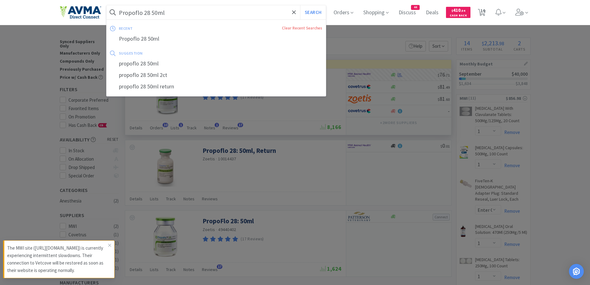
paste input "Selarid"
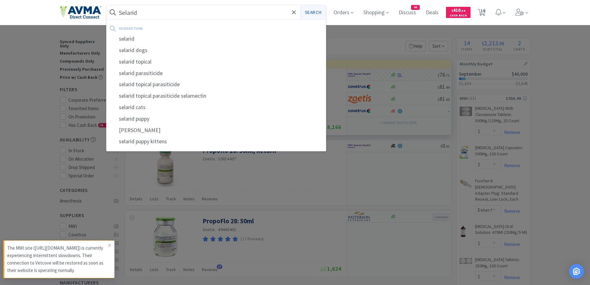
type input "Selarid"
click at [310, 7] on button "Search" at bounding box center [313, 12] width 26 height 14
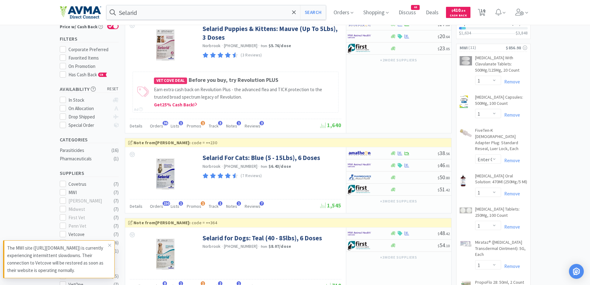
scroll to position [62, 0]
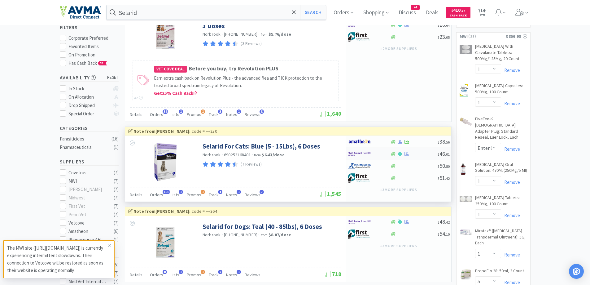
click at [391, 154] on div at bounding box center [393, 153] width 6 height 5
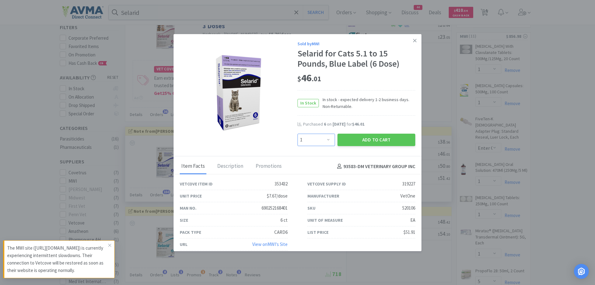
click at [317, 142] on select "Enter Quantity 1 2 3 4 5 6 7 8 9 10 11 12 13 14 15 16 17 18 19 20 Enter Quantity" at bounding box center [315, 139] width 37 height 12
select select "3"
click at [297, 133] on select "Enter Quantity 1 2 3 4 5 6 7 8 9 10 11 12 13 14 15 16 17 18 19 20 Enter Quantity" at bounding box center [315, 139] width 37 height 12
click at [387, 94] on div "In Stock In stock - expected delivery 1-2 business days. Non-Returnable." at bounding box center [356, 103] width 118 height 26
click at [390, 117] on div "Sold by MWI Selarid for Cats 5.1 to 15 Pounds, Blue Label (6 Dose) $ 46 . 01 In…" at bounding box center [356, 93] width 118 height 106
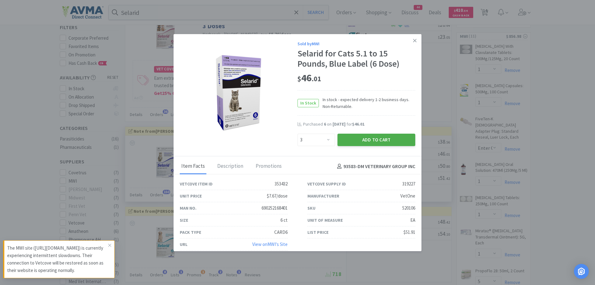
click at [360, 135] on button "Add to Cart" at bounding box center [376, 139] width 78 height 12
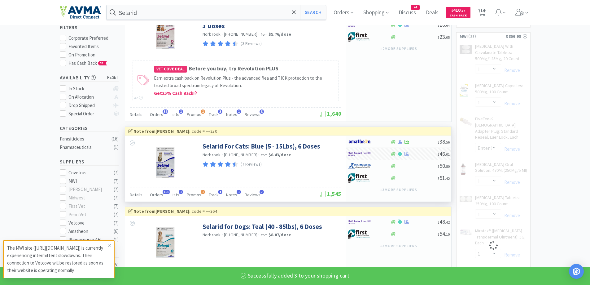
select select "3"
select select "1"
select select "12"
select select "2"
select select "1"
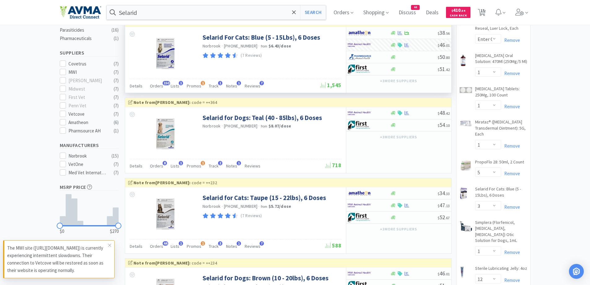
scroll to position [186, 0]
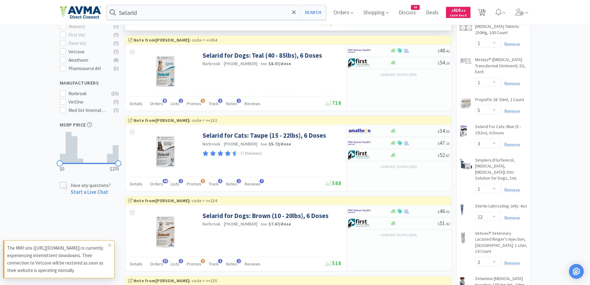
scroll to position [248, 0]
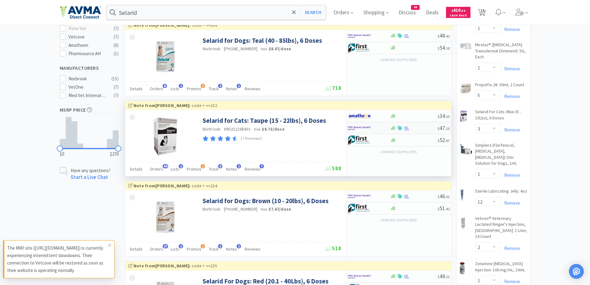
click at [386, 127] on div at bounding box center [369, 128] width 42 height 11
select select "1"
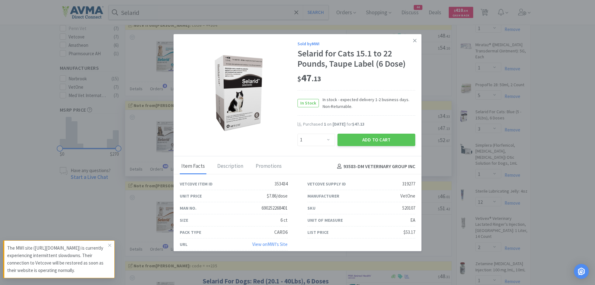
click at [361, 86] on div "$ 47 . 13" at bounding box center [356, 79] width 118 height 21
click at [413, 40] on icon at bounding box center [414, 40] width 3 height 3
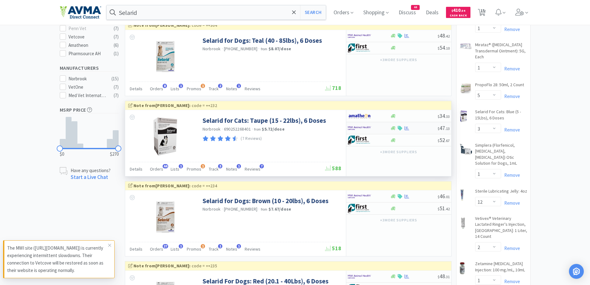
click at [384, 126] on div at bounding box center [369, 128] width 42 height 11
select select "1"
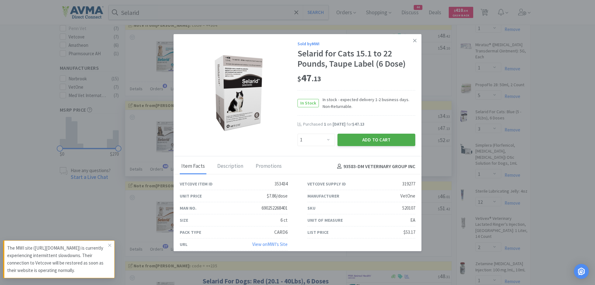
click at [374, 142] on button "Add to Cart" at bounding box center [376, 139] width 78 height 12
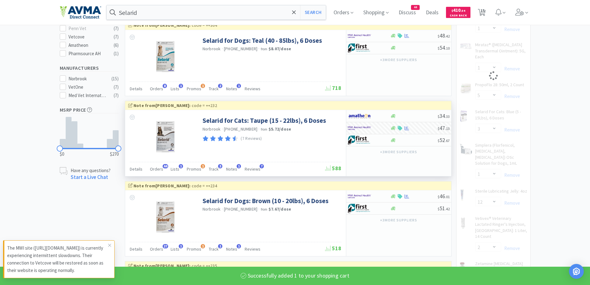
scroll to position [124, 0]
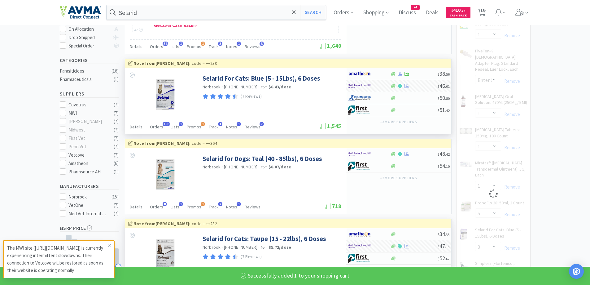
select select "1"
select select "12"
select select "2"
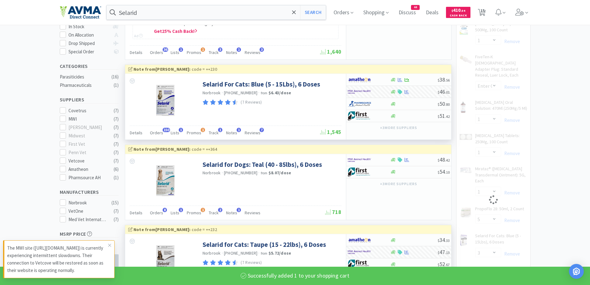
select select "1"
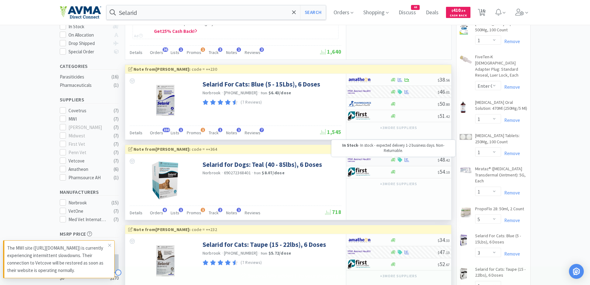
click at [390, 158] on div at bounding box center [393, 159] width 6 height 5
select select "1"
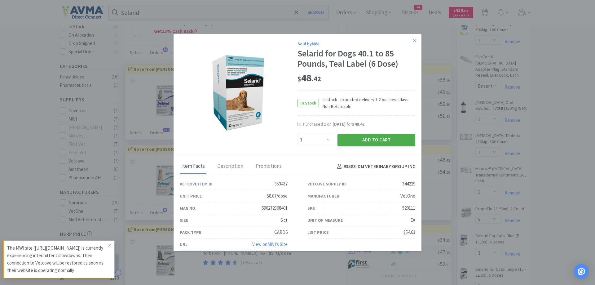
click at [390, 137] on button "Add to Cart" at bounding box center [376, 139] width 78 height 12
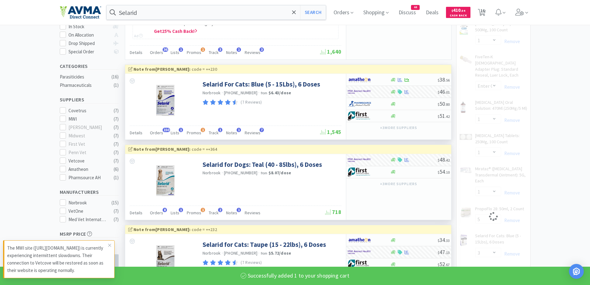
select select "1"
select select "12"
select select "2"
select select "1"
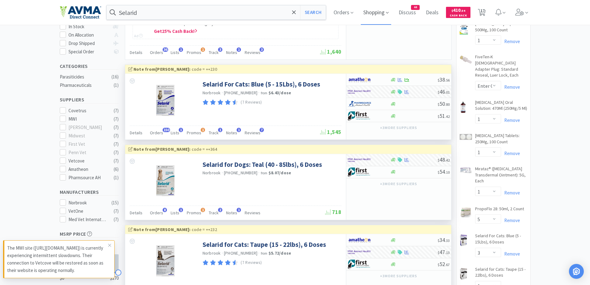
click at [369, 15] on span "Shopping" at bounding box center [376, 12] width 30 height 25
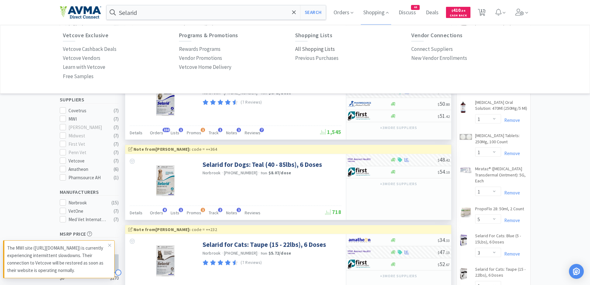
click at [323, 49] on p "All Shopping Lists" at bounding box center [315, 49] width 40 height 8
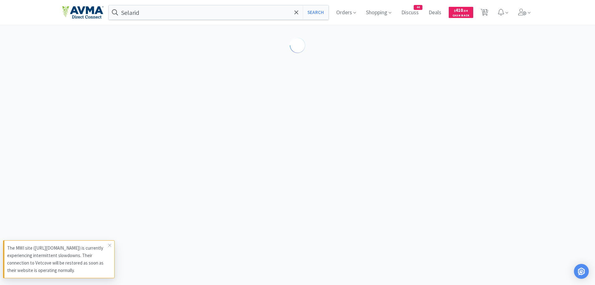
select select "1"
select select "50"
select select "1"
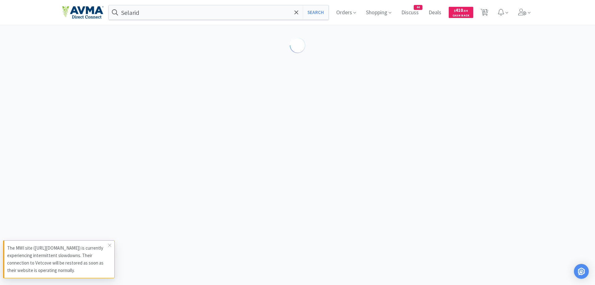
select select "1"
select select "5"
select select "3"
select select "1"
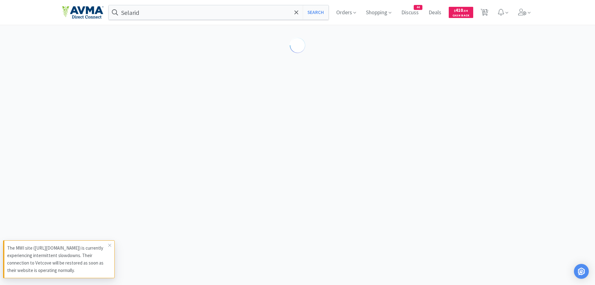
select select "1"
select select "12"
select select "2"
select select "1"
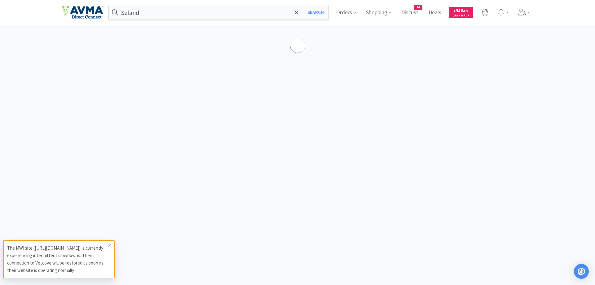
select select "1"
select select "10"
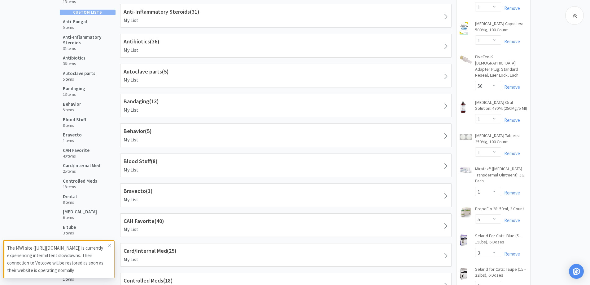
scroll to position [186, 0]
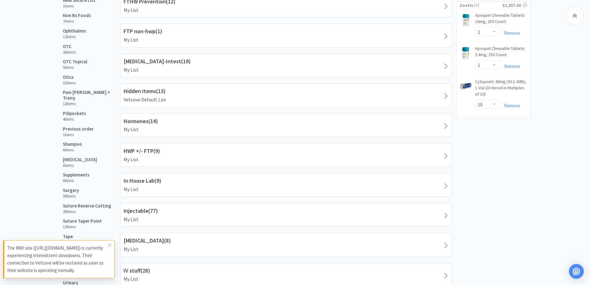
scroll to position [619, 0]
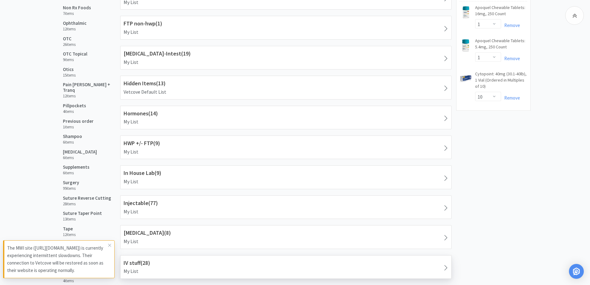
click at [179, 260] on h1 "IV stuff ( 28 )" at bounding box center [286, 262] width 325 height 9
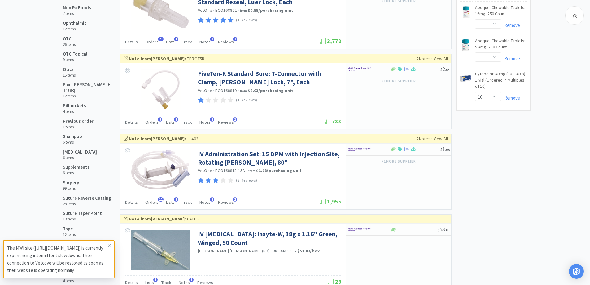
click at [566, 155] on div "Shopping Lists Vetcove Lists Previously Purchased 679 items Free Products 40 it…" at bounding box center [295, 16] width 590 height 1196
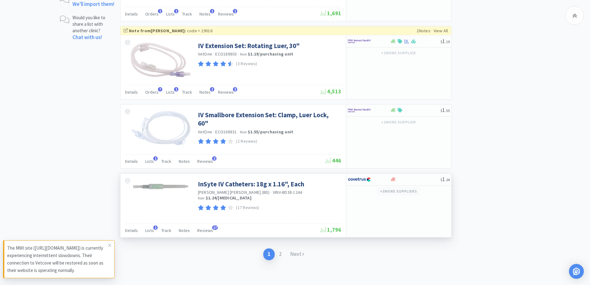
scroll to position [967, 0]
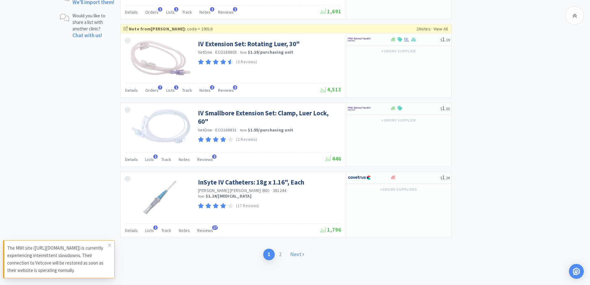
click at [303, 253] on icon at bounding box center [303, 253] width 2 height 5
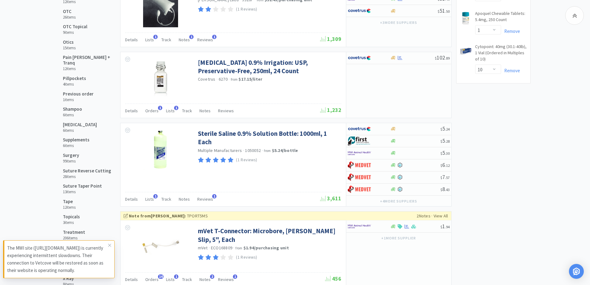
scroll to position [681, 0]
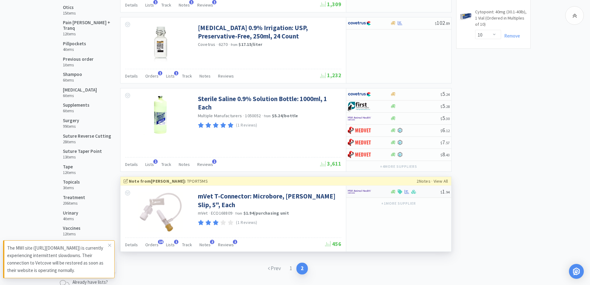
click at [381, 192] on div at bounding box center [365, 191] width 34 height 11
select select "1"
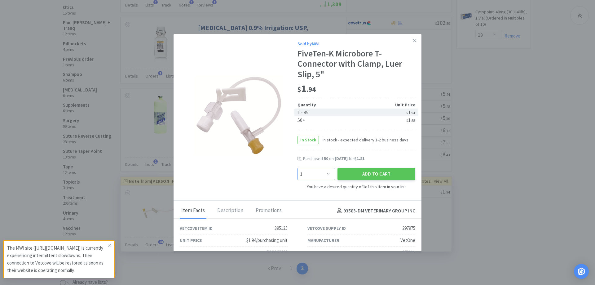
click at [329, 174] on select "Enter Quantity 1 2 3 4 5 6 7 8 9 10 11 12 13 14 15 16 17 18 19 20 Enter Quantity" at bounding box center [315, 174] width 37 height 12
type input "50"
click at [358, 170] on button "Add to Cart" at bounding box center [376, 174] width 78 height 12
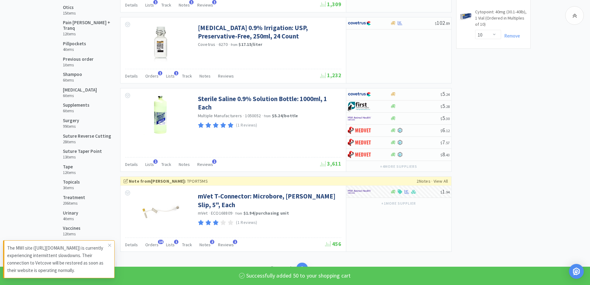
select select "50"
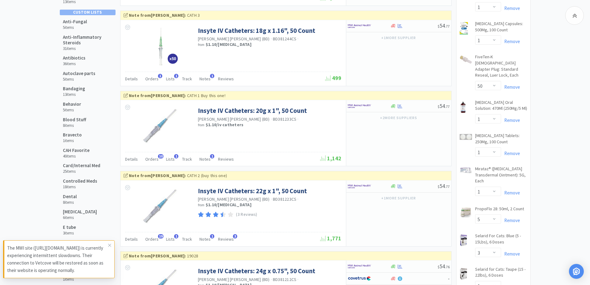
scroll to position [0, 0]
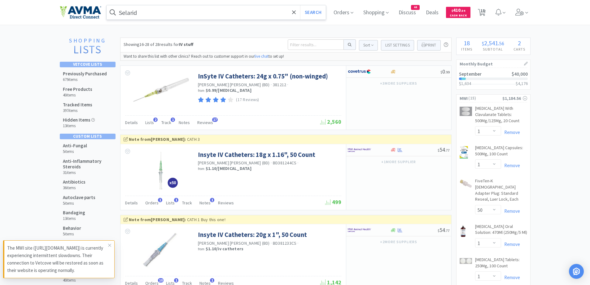
click at [208, 14] on input "Selarid" at bounding box center [217, 12] width 220 height 14
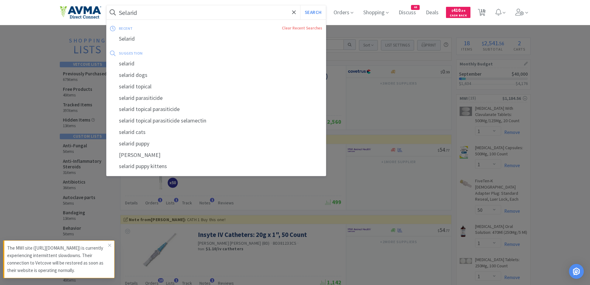
paste input "Thyrosyn 0.4mg"
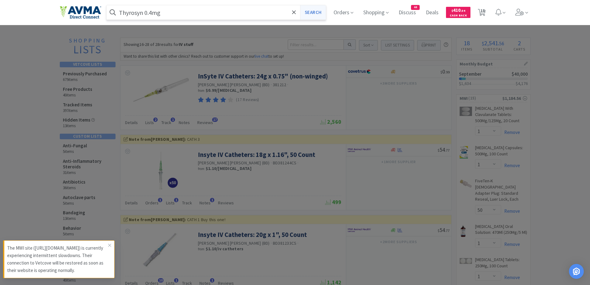
type input "Thyrosyn 0.4mg"
click at [308, 12] on button "Search" at bounding box center [313, 12] width 26 height 14
select select "1"
select select "50"
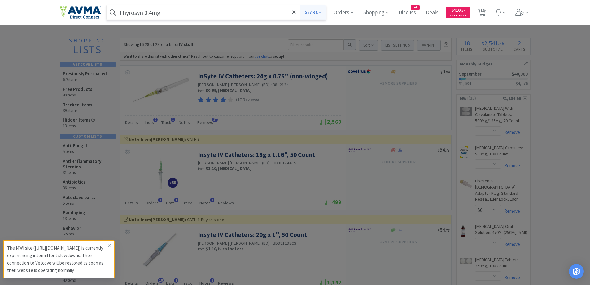
select select "1"
select select "5"
select select "3"
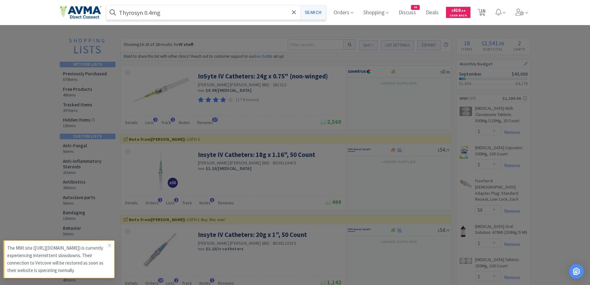
select select "1"
select select "12"
select select "2"
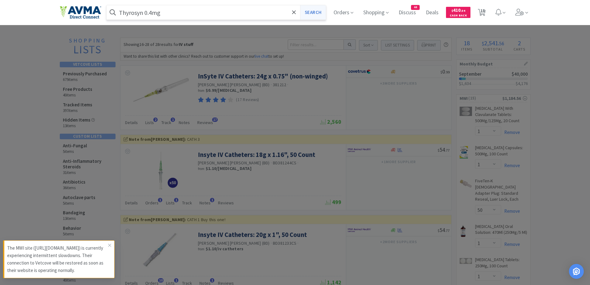
select select "1"
select select "50"
select select "1"
select select "10"
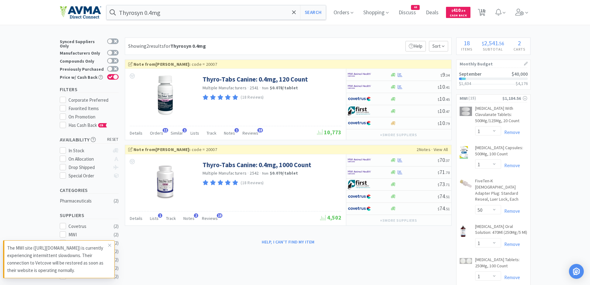
click at [388, 71] on div at bounding box center [369, 74] width 42 height 11
select select "1"
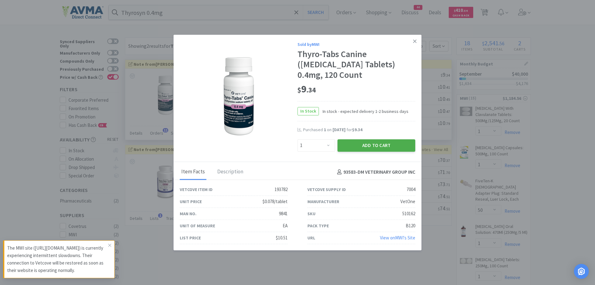
click at [366, 145] on button "Add to Cart" at bounding box center [376, 145] width 78 height 12
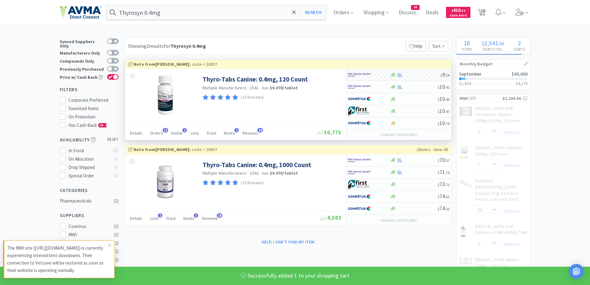
select select "1"
select select "2"
select select "1"
select select "50"
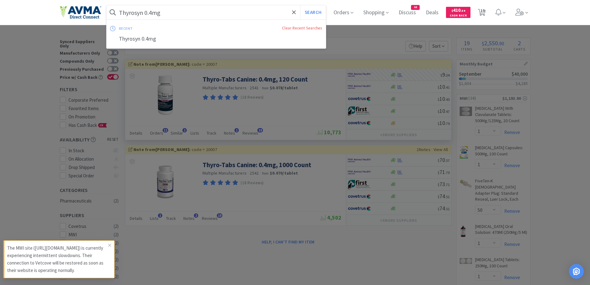
click at [193, 16] on input "Thyrosyn 0.4mg" at bounding box center [217, 12] width 220 height 14
paste input "7"
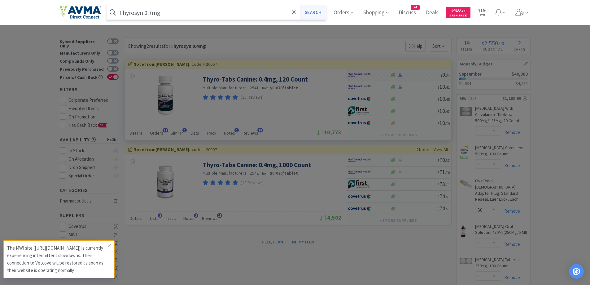
type input "Thyrosyn 0.7mg"
click at [305, 13] on button "Search" at bounding box center [313, 12] width 26 height 14
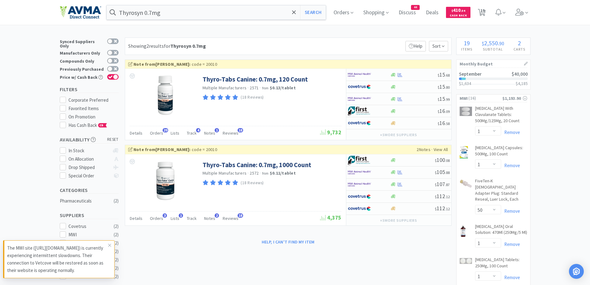
click at [346, 48] on div "Showing 2 results for Thyrosyn 0.7mg Filters Help Sort" at bounding box center [288, 45] width 327 height 17
click at [391, 74] on icon at bounding box center [393, 75] width 5 height 4
select select "1"
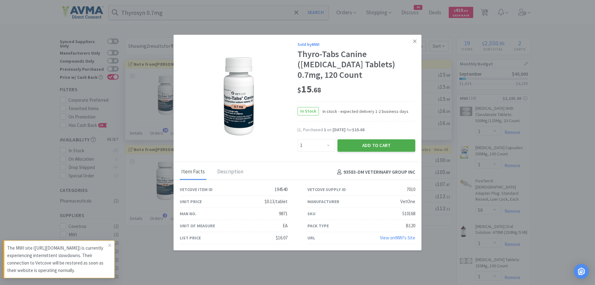
click at [378, 145] on button "Add to Cart" at bounding box center [376, 145] width 78 height 12
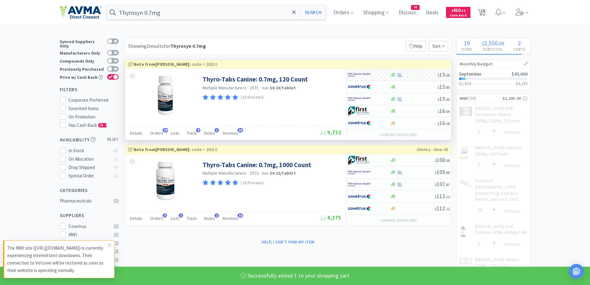
select select "1"
select select "2"
select select "1"
select select "50"
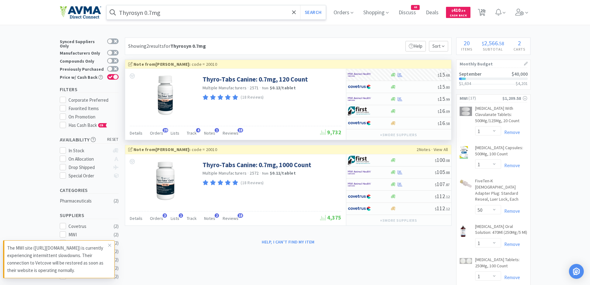
click at [181, 13] on input "Thyrosyn 0.7mg" at bounding box center [217, 12] width 220 height 14
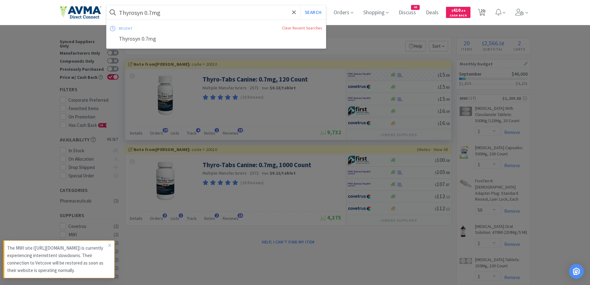
paste input "Proheart"
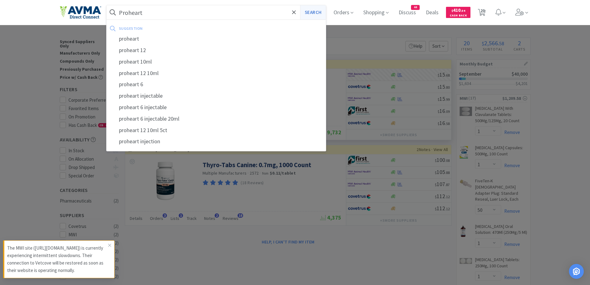
type input "Proheart"
click at [321, 11] on button "Search" at bounding box center [313, 12] width 26 height 14
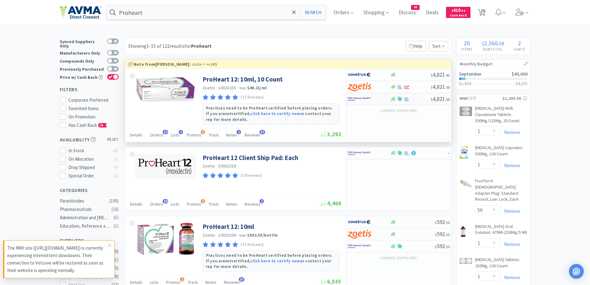
click at [381, 98] on div at bounding box center [365, 99] width 34 height 11
select select "1"
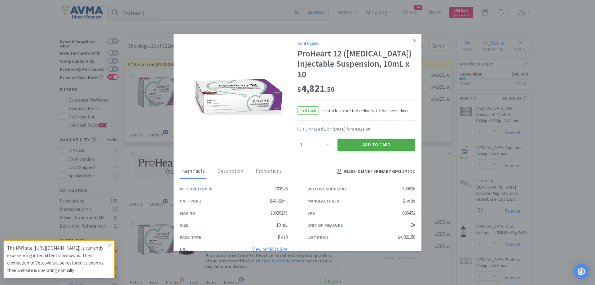
click at [386, 146] on button "Add to Cart" at bounding box center [376, 144] width 78 height 12
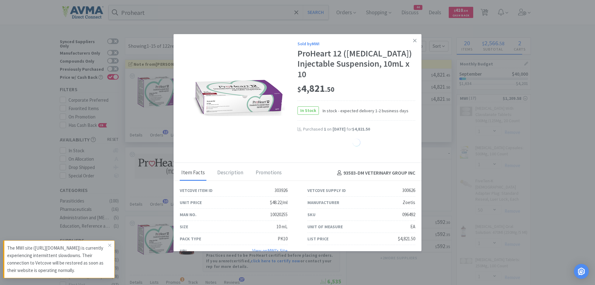
select select "1"
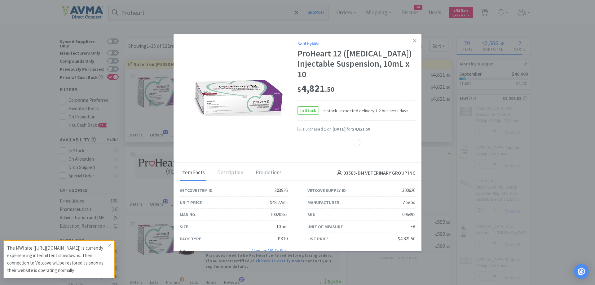
select select "1"
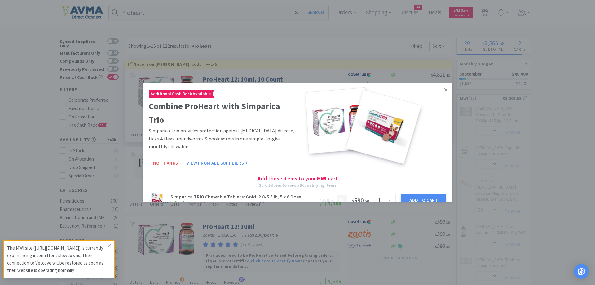
select select "1"
select select "5"
select select "3"
select select "1"
select select "12"
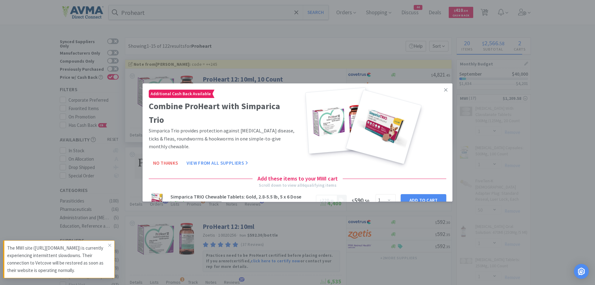
select select "1"
select select "2"
select select "1"
select select "50"
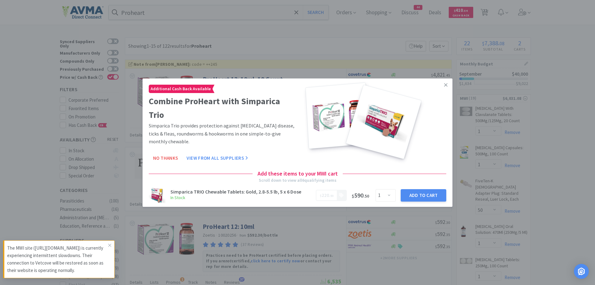
click at [444, 84] on icon at bounding box center [445, 85] width 3 height 6
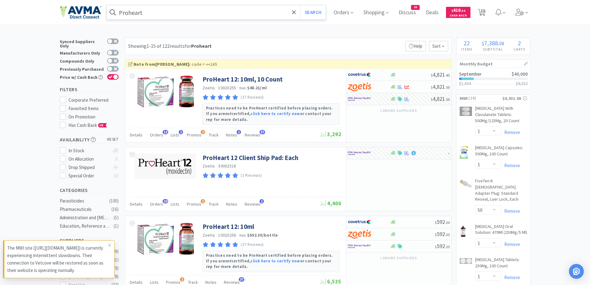
click at [175, 7] on input "Proheart" at bounding box center [217, 12] width 220 height 14
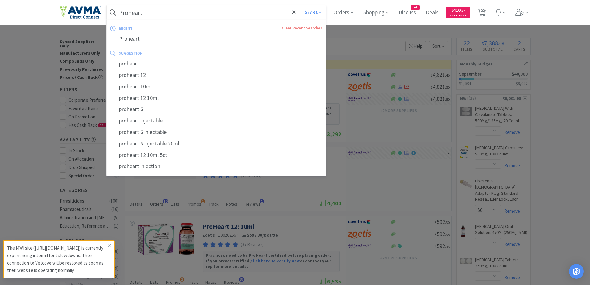
paste input "Cerenia"
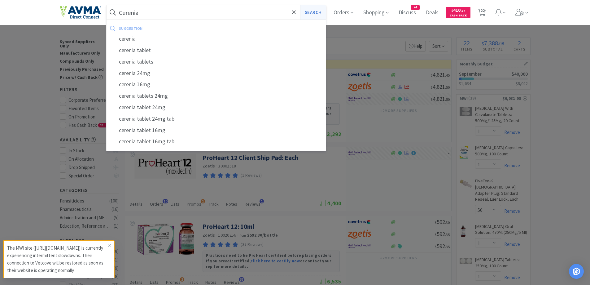
type input "Cerenia"
click at [311, 13] on button "Search" at bounding box center [313, 12] width 26 height 14
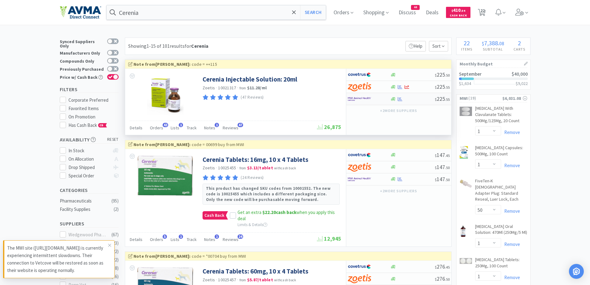
click at [374, 98] on div at bounding box center [365, 99] width 34 height 11
select select "1"
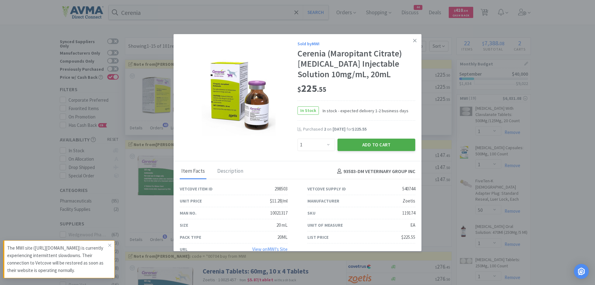
click at [377, 148] on button "Add to Cart" at bounding box center [376, 144] width 78 height 12
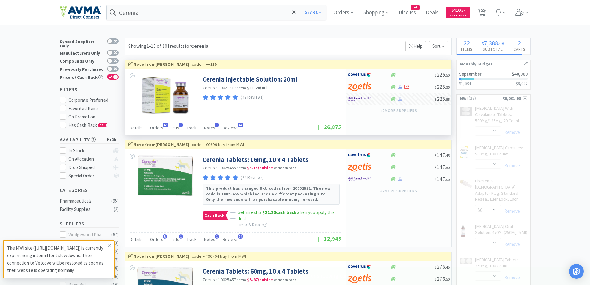
select select "1"
select select "5"
select select "3"
select select "1"
select select "12"
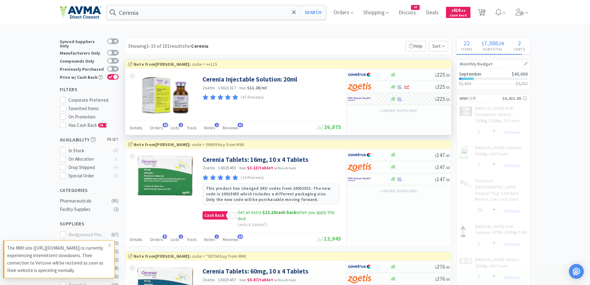
select select "1"
select select "2"
select select "1"
select select "50"
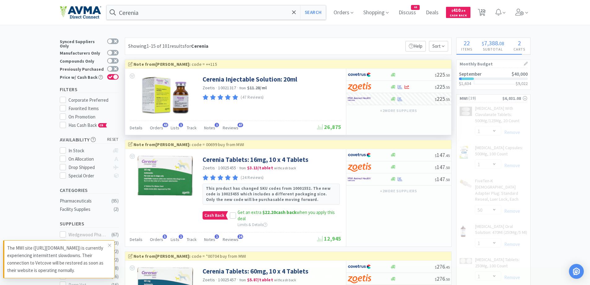
select select "50"
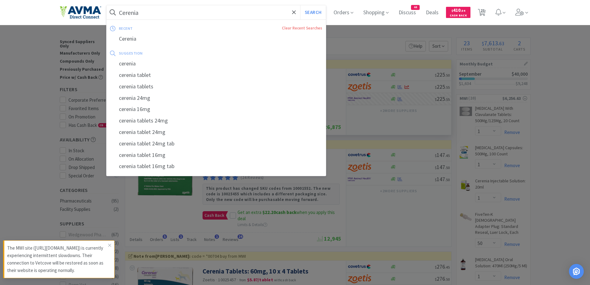
click at [223, 15] on input "Cerenia" at bounding box center [217, 12] width 220 height 14
paste input "[MEDICAL_DATA]-V"
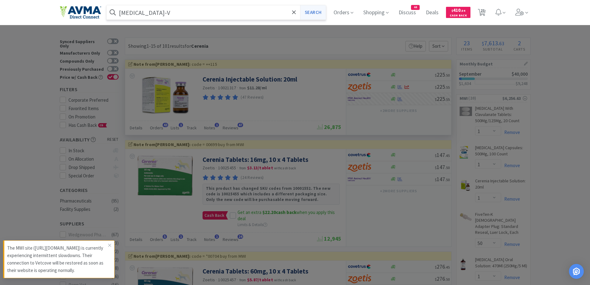
type input "[MEDICAL_DATA]-V"
click at [314, 15] on button "Search" at bounding box center [313, 12] width 26 height 14
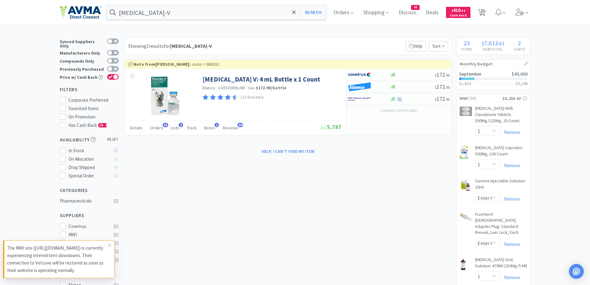
click at [248, 44] on div "Showing 1 results for [MEDICAL_DATA]-V Filters Help Sort" at bounding box center [288, 45] width 327 height 17
click at [383, 101] on div at bounding box center [369, 99] width 42 height 11
select select "1"
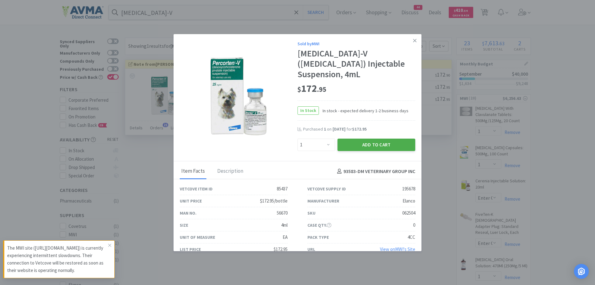
click at [356, 151] on button "Add to Cart" at bounding box center [376, 144] width 78 height 12
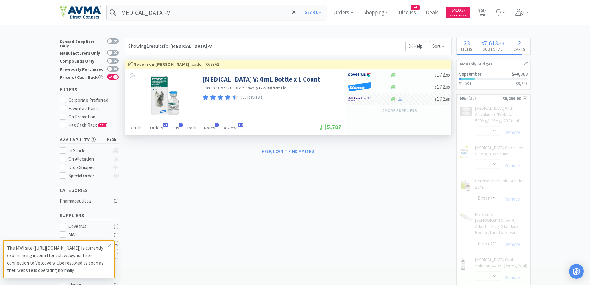
select select "1"
select select "5"
select select "3"
select select "1"
select select "12"
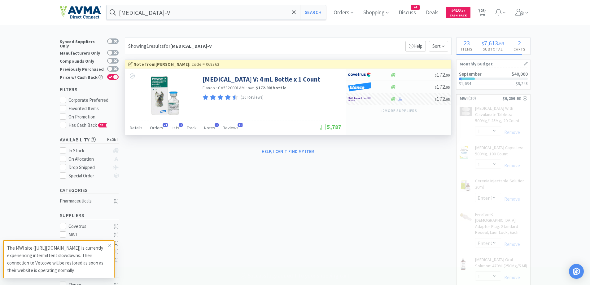
select select "1"
select select "2"
select select "1"
select select "50"
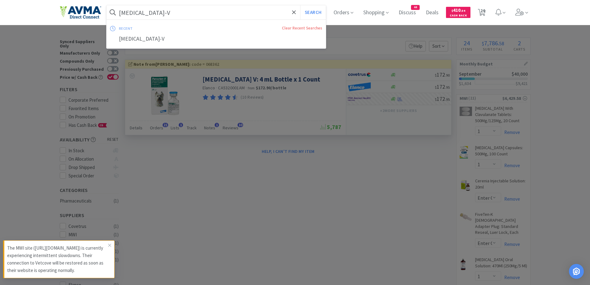
click at [175, 16] on input "[MEDICAL_DATA]-V" at bounding box center [217, 12] width 220 height 14
paste input "Selarid"
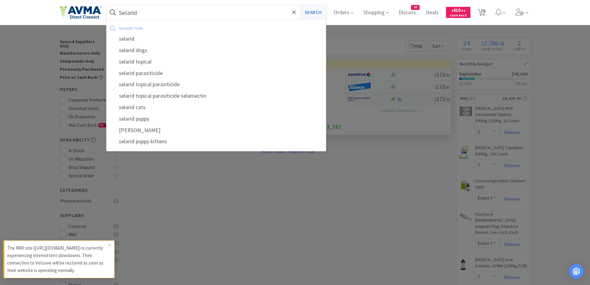
type input "Selarid"
click at [318, 12] on button "Search" at bounding box center [313, 12] width 26 height 14
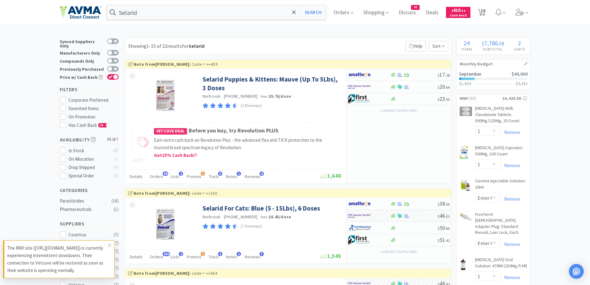
click at [307, 38] on div "Showing 1-15 of 22 results for Selarid Filters Help Sort" at bounding box center [288, 45] width 327 height 17
click at [284, 39] on div "Showing 1-15 of 22 results for Selarid Filters Help Sort" at bounding box center [288, 45] width 327 height 17
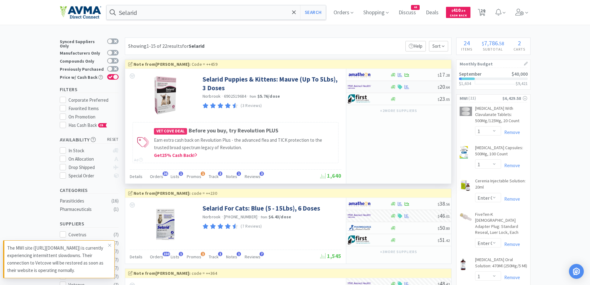
click at [390, 88] on div at bounding box center [369, 86] width 42 height 11
select select "1"
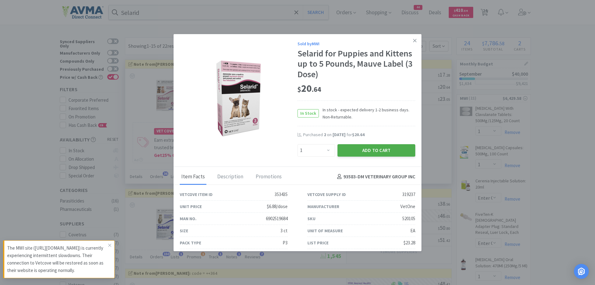
click at [357, 145] on button "Add to Cart" at bounding box center [376, 150] width 78 height 12
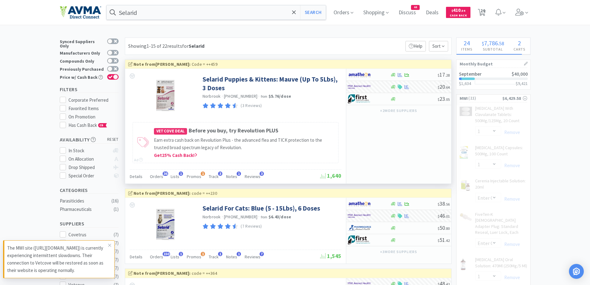
select select "1"
select select "12"
select select "1"
select select "2"
select select "1"
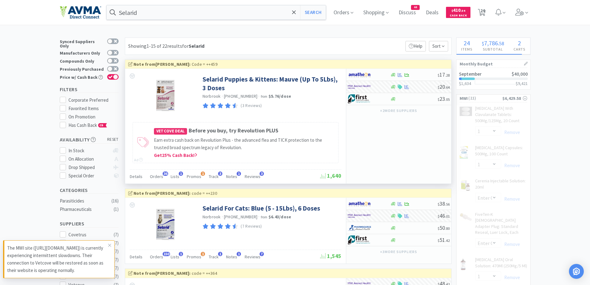
select select "50"
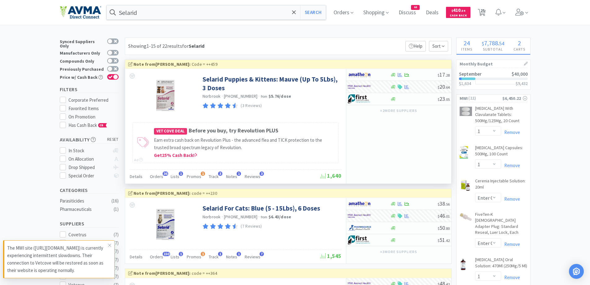
click at [168, 21] on div "Selarid Search Orders Shopping Discuss Discuss 44 Deals Deals $ 410 . 54 Cash B…" at bounding box center [295, 12] width 471 height 25
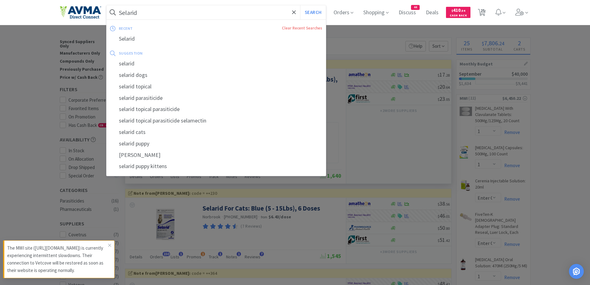
click at [172, 13] on input "Selarid" at bounding box center [217, 12] width 220 height 14
paste input "CK Shampoo 16oz"
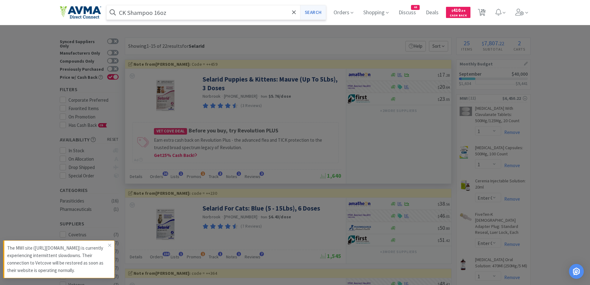
type input "CK Shampoo 16oz"
click at [317, 16] on button "Search" at bounding box center [313, 12] width 26 height 14
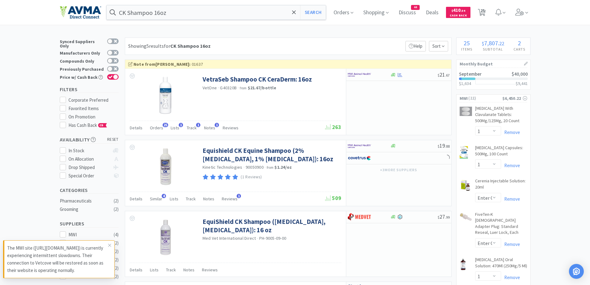
click at [317, 38] on div "Showing 5 results for CK Shampoo 16oz Filters Help Sort" at bounding box center [288, 45] width 327 height 17
click at [387, 74] on div at bounding box center [369, 74] width 42 height 11
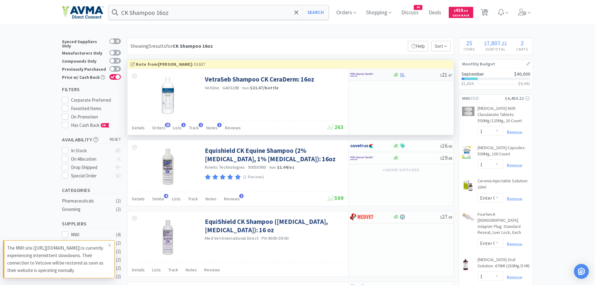
select select "1"
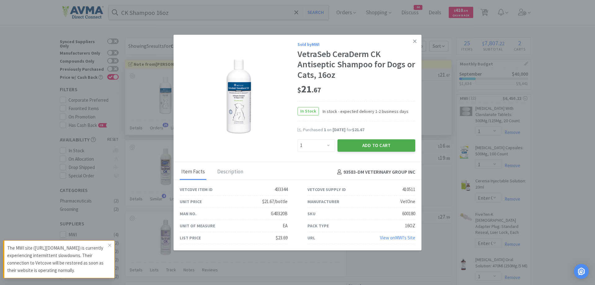
click at [374, 144] on button "Add to Cart" at bounding box center [376, 145] width 78 height 12
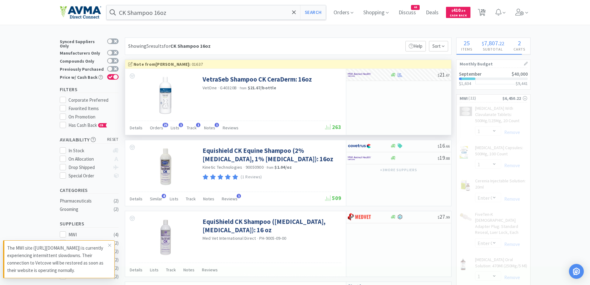
select select "1"
select select "50"
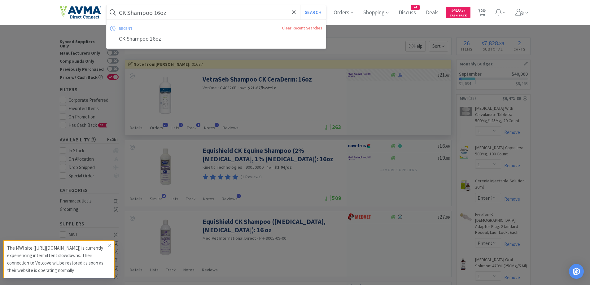
click at [202, 9] on input "CK Shampoo 16oz" at bounding box center [217, 12] width 220 height 14
paste input "Tricky Treats"
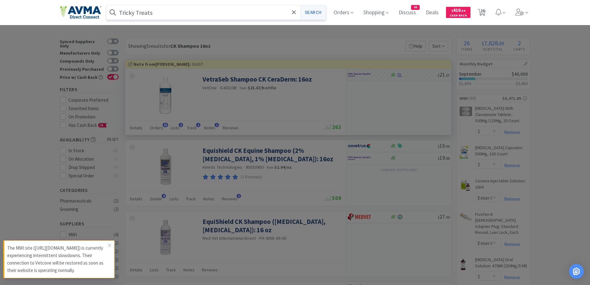
type input "Tricky Treats"
click at [322, 14] on button "Search" at bounding box center [313, 12] width 26 height 14
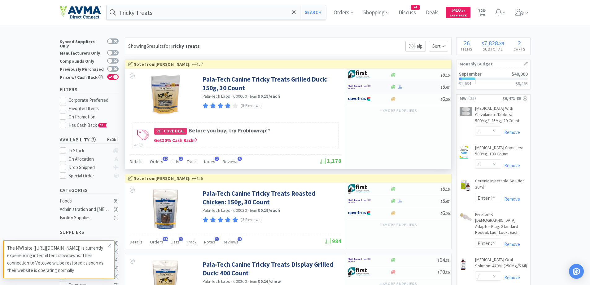
click at [388, 89] on div at bounding box center [369, 86] width 42 height 11
select select "1"
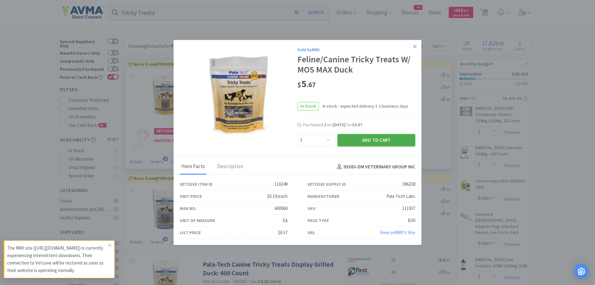
click at [362, 142] on button "Add to Cart" at bounding box center [376, 140] width 78 height 12
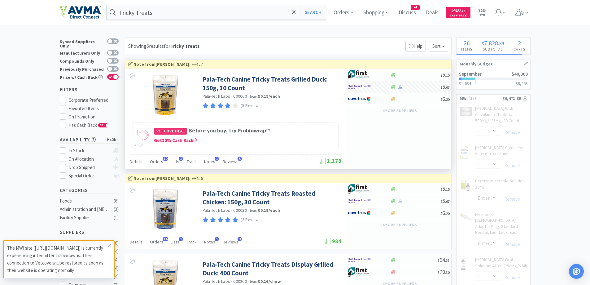
select select "1"
select select "5"
select select "3"
select select "1"
select select "12"
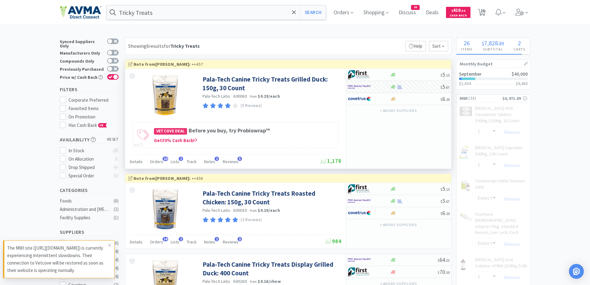
select select "1"
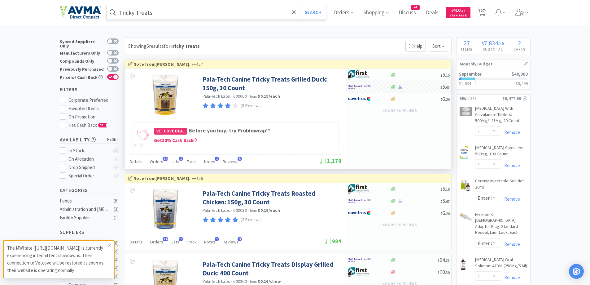
click at [178, 16] on input "Tricky Treats" at bounding box center [217, 12] width 220 height 14
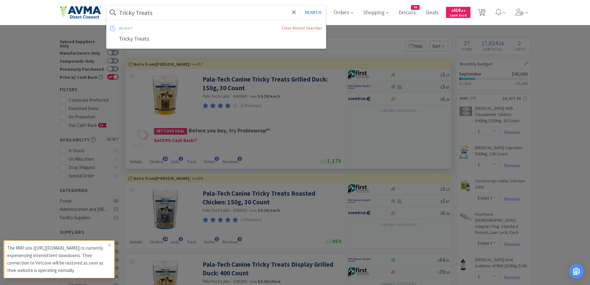
paste input "Animax"
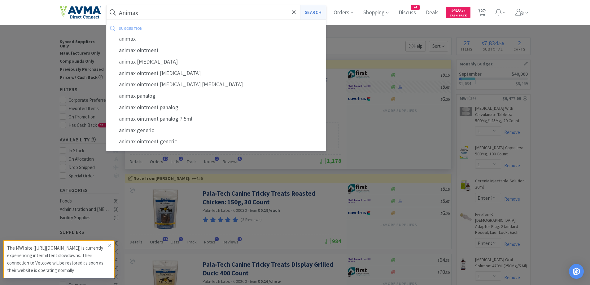
click at [310, 16] on button "Search" at bounding box center [313, 12] width 26 height 14
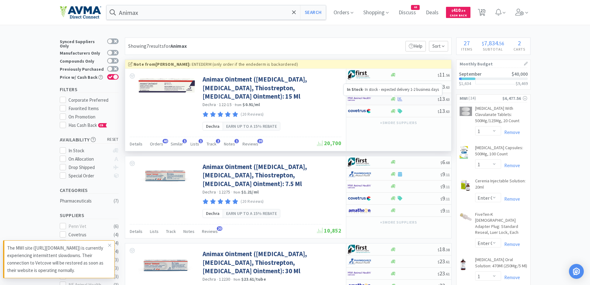
click at [392, 99] on icon at bounding box center [393, 99] width 5 height 4
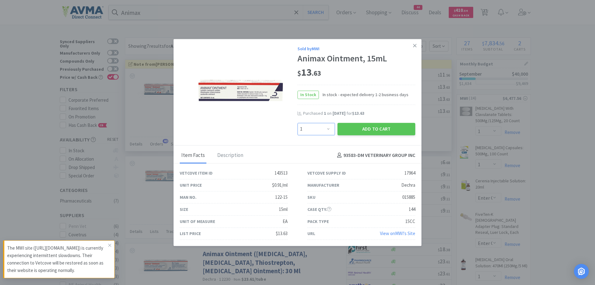
click at [325, 130] on select "Enter Quantity 1 2 3 4 5 6 7 8 9 10 11 12 13 14 15 16 17 18 19 20 Enter Quantity" at bounding box center [315, 129] width 37 height 12
click at [297, 123] on select "Enter Quantity 1 2 3 4 5 6 7 8 9 10 11 12 13 14 15 16 17 18 19 20 Enter Quantity" at bounding box center [315, 129] width 37 height 12
click at [377, 137] on div "Sold by MWI Animax Ointment, 15mL $ 13 . 63 In Stock In stock - expected delive…" at bounding box center [297, 92] width 248 height 106
click at [378, 133] on button "Add to Cart" at bounding box center [376, 129] width 78 height 12
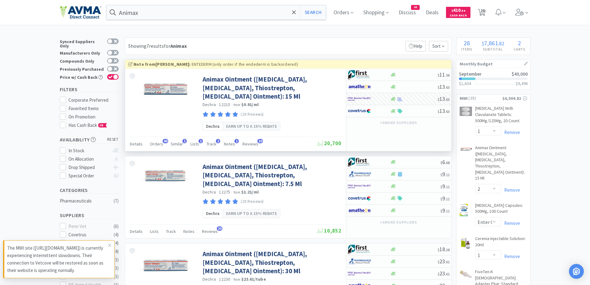
click at [414, 15] on span "Discuss" at bounding box center [407, 12] width 22 height 25
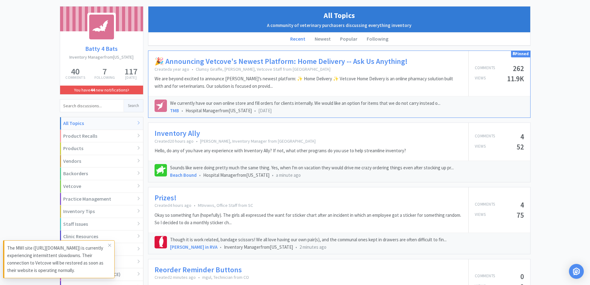
scroll to position [62, 0]
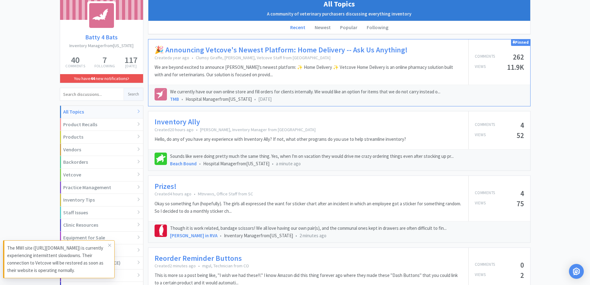
click at [181, 120] on link "Inventory Ally" at bounding box center [178, 121] width 46 height 9
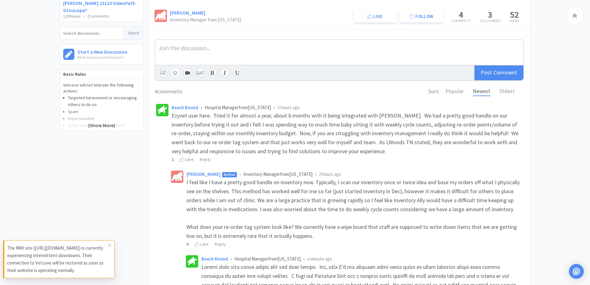
scroll to position [124, 0]
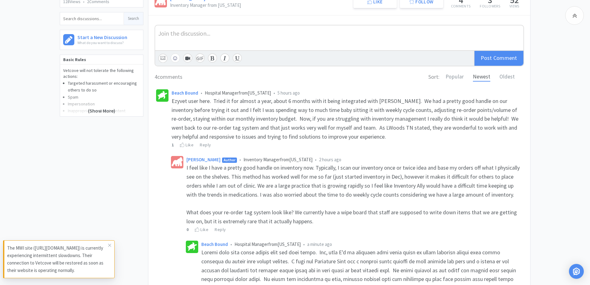
click at [138, 152] on div "Related Threads inventory 114 Views • 1 Comments Inventory Amounts 279 Views • …" at bounding box center [104, 219] width 88 height 573
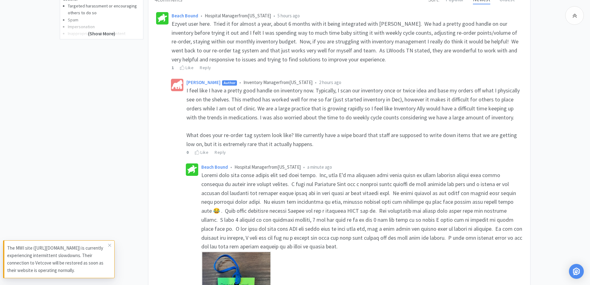
scroll to position [186, 0]
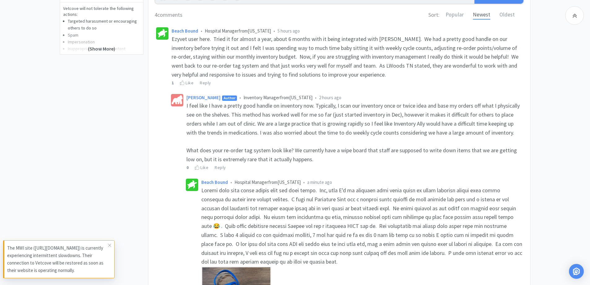
click at [561, 94] on div "Related Threads inventory 114 Views • 1 Comments Inventory Amounts 279 Views • …" at bounding box center [295, 157] width 590 height 573
click at [563, 87] on div "Related Threads inventory 114 Views • 1 Comments Inventory Amounts 279 Views • …" at bounding box center [295, 157] width 590 height 573
click at [564, 100] on div "Related Threads inventory 114 Views • 1 Comments Inventory Amounts 279 Views • …" at bounding box center [295, 157] width 590 height 573
click at [537, 63] on div "Related Threads inventory 114 Views • 1 Comments Inventory Amounts 279 Views • …" at bounding box center [295, 157] width 590 height 573
click at [555, 93] on div "Related Threads inventory 114 Views • 1 Comments Inventory Amounts 279 Views • …" at bounding box center [295, 157] width 590 height 573
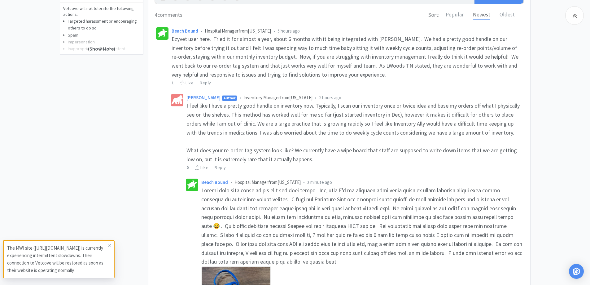
click at [539, 122] on div "Related Threads inventory 114 Views • 1 Comments Inventory Amounts 279 Views • …" at bounding box center [295, 157] width 590 height 573
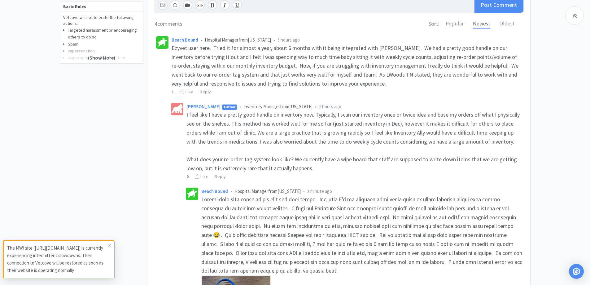
scroll to position [0, 0]
